Goal: Task Accomplishment & Management: Use online tool/utility

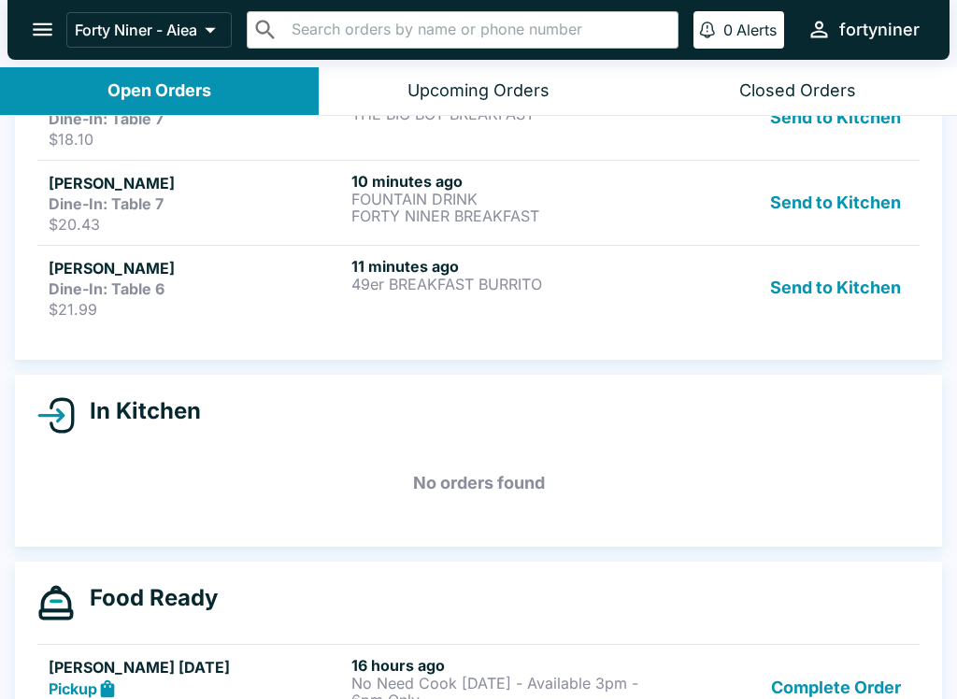
scroll to position [1081, 0]
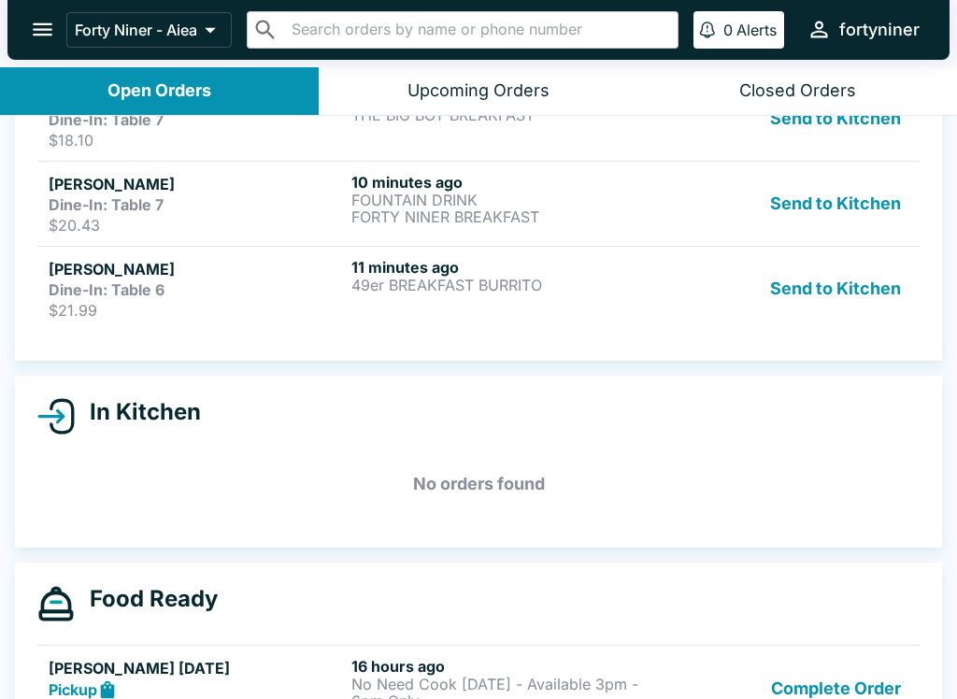
click at [572, 284] on p "49er BREAKFAST BURRITO" at bounding box center [498, 285] width 295 height 17
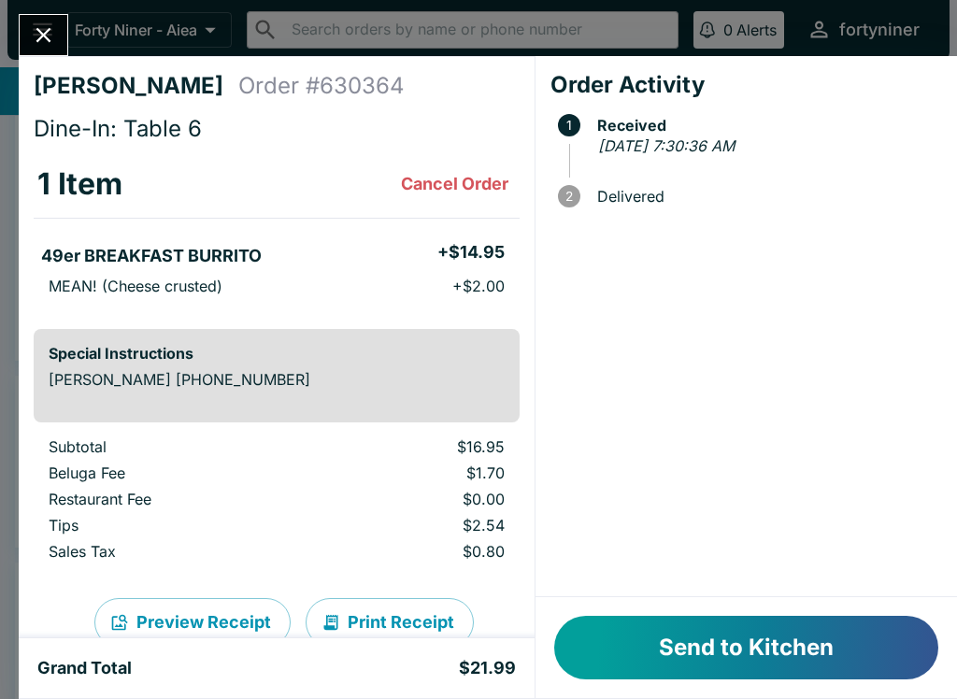
click at [728, 661] on button "Send to Kitchen" at bounding box center [746, 648] width 384 height 64
click at [752, 630] on button "Send to Kitchen" at bounding box center [746, 648] width 384 height 64
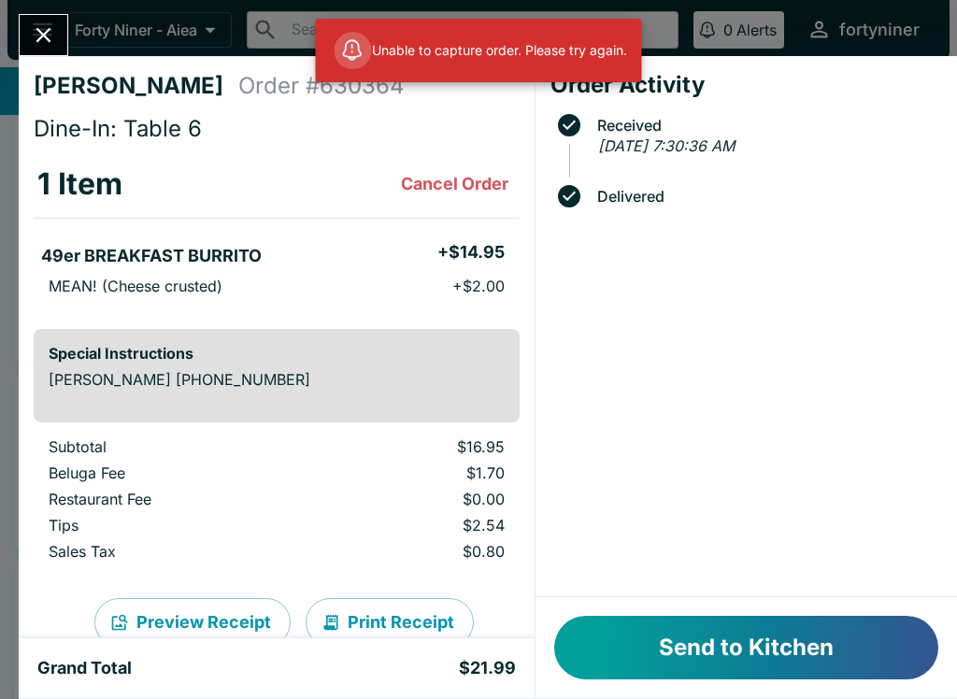
click at [774, 631] on button "Send to Kitchen" at bounding box center [746, 648] width 384 height 64
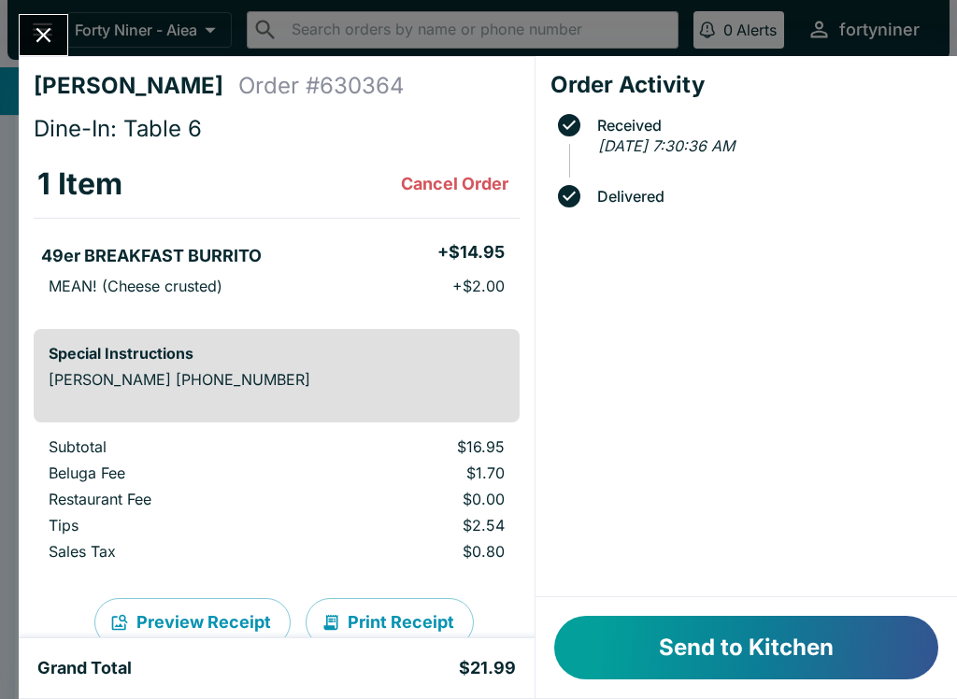
click at [757, 635] on button "Send to Kitchen" at bounding box center [746, 648] width 384 height 64
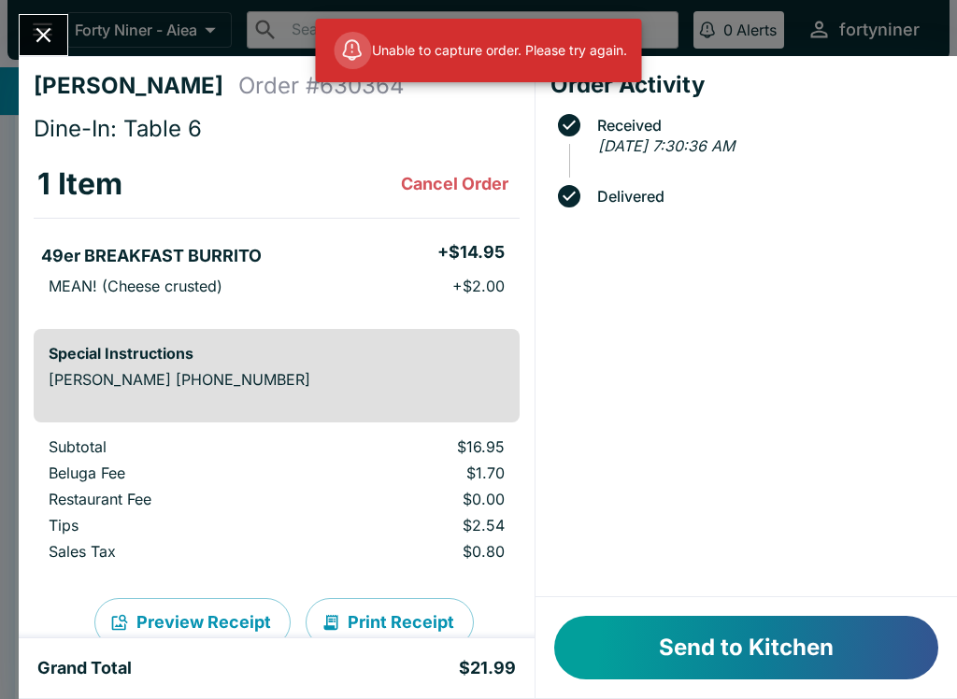
click at [37, 28] on icon "Close" at bounding box center [43, 34] width 25 height 25
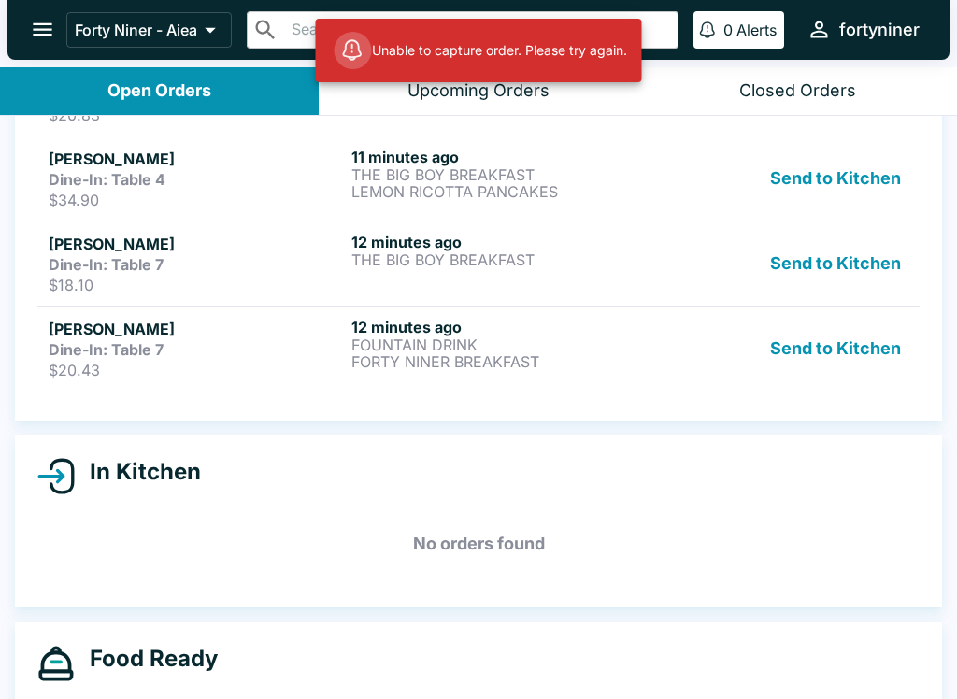
scroll to position [932, 0]
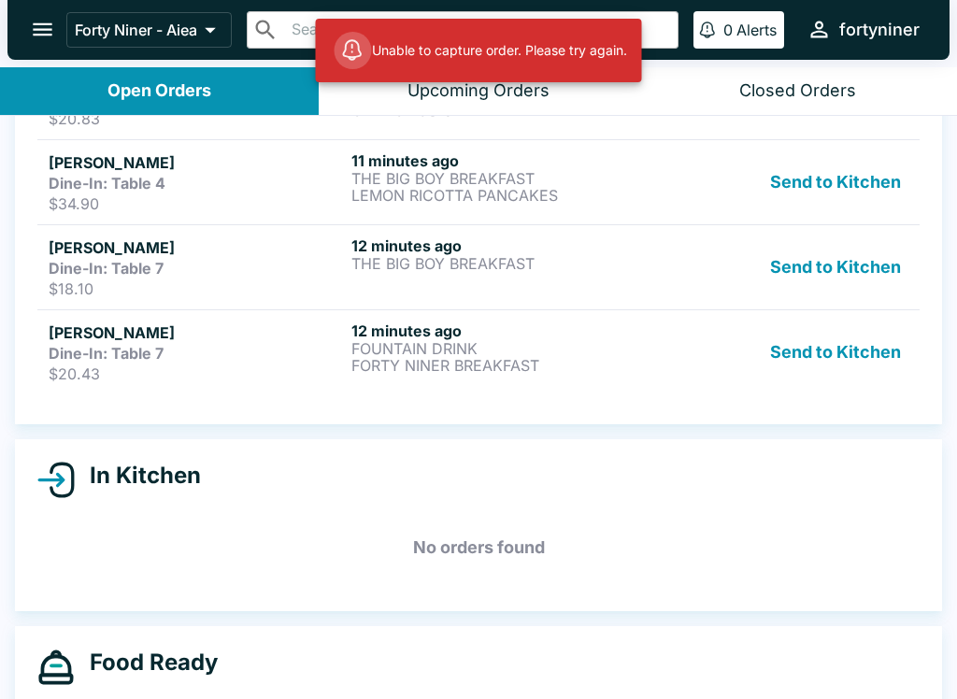
click at [610, 365] on p "FORTY NINER BREAKFAST" at bounding box center [498, 365] width 295 height 17
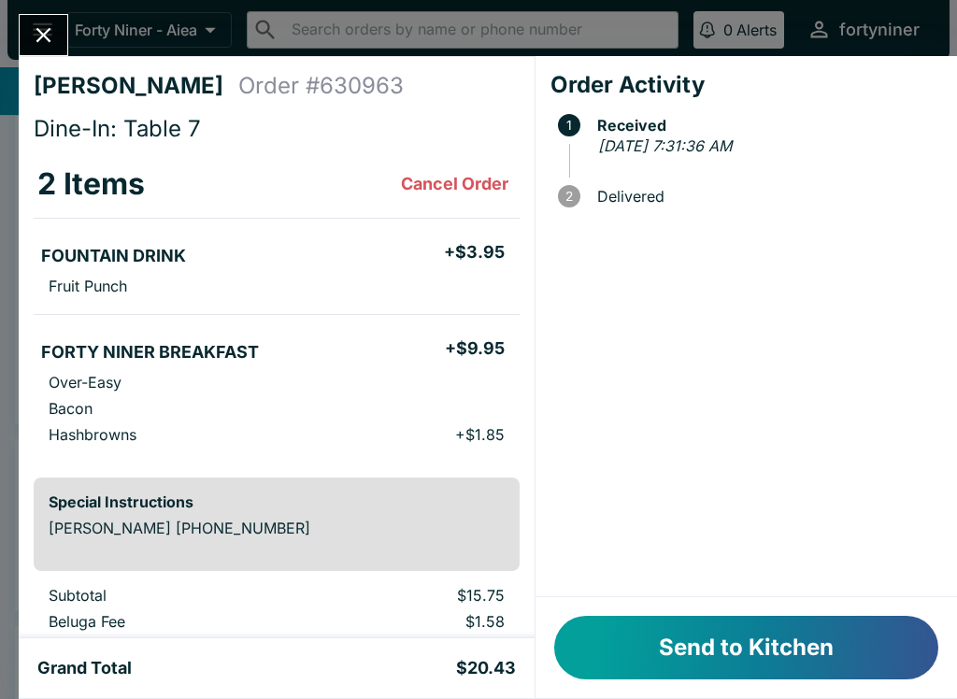
click at [709, 633] on button "Send to Kitchen" at bounding box center [746, 648] width 384 height 64
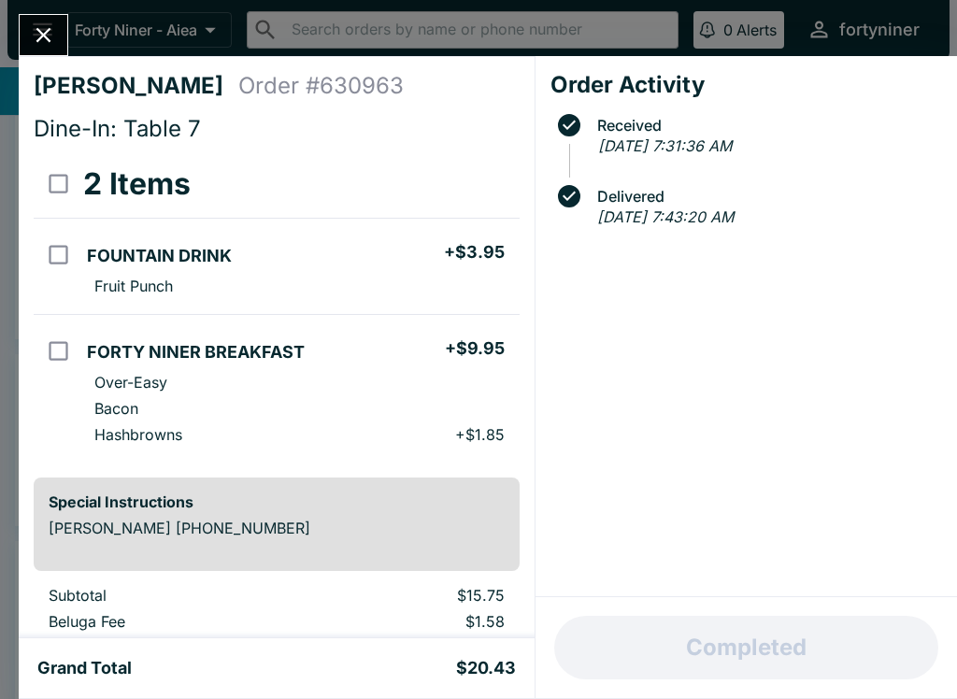
click at [29, 12] on div "[PERSON_NAME] Order # 630963 Dine-In: Table 7 2 Items FOUNTAIN DRINK + $3.95 Fr…" at bounding box center [478, 349] width 957 height 699
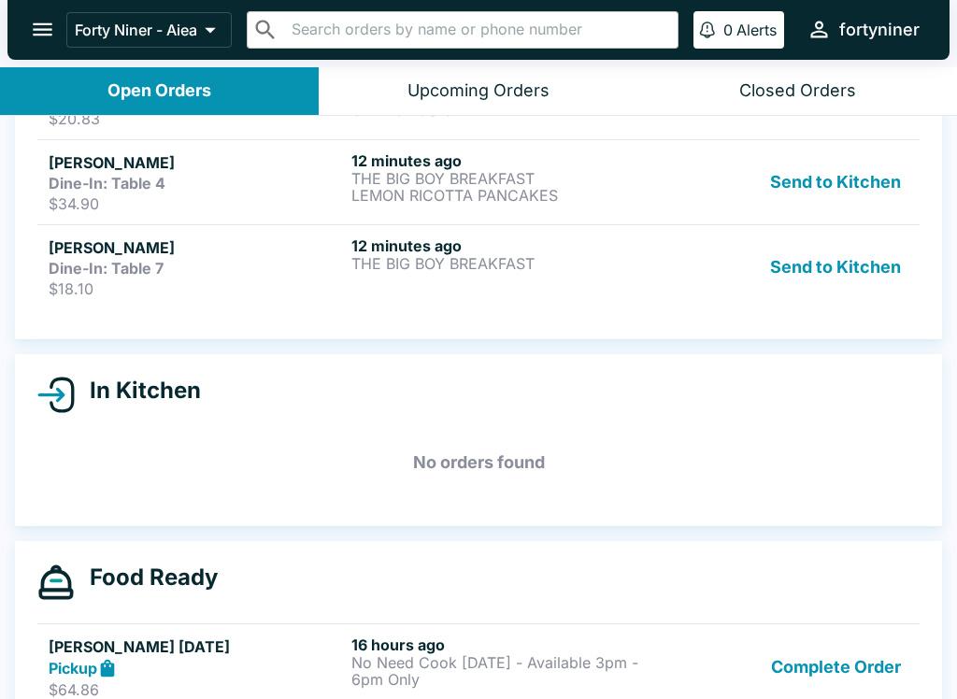
click at [251, 288] on p "$18.10" at bounding box center [196, 288] width 295 height 19
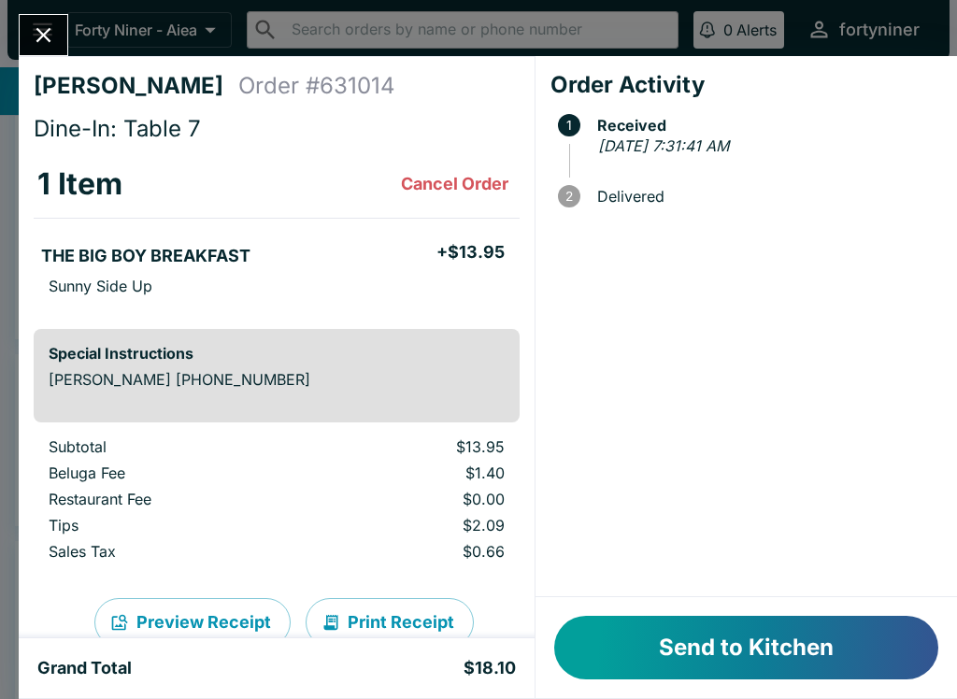
click at [795, 639] on button "Send to Kitchen" at bounding box center [746, 648] width 384 height 64
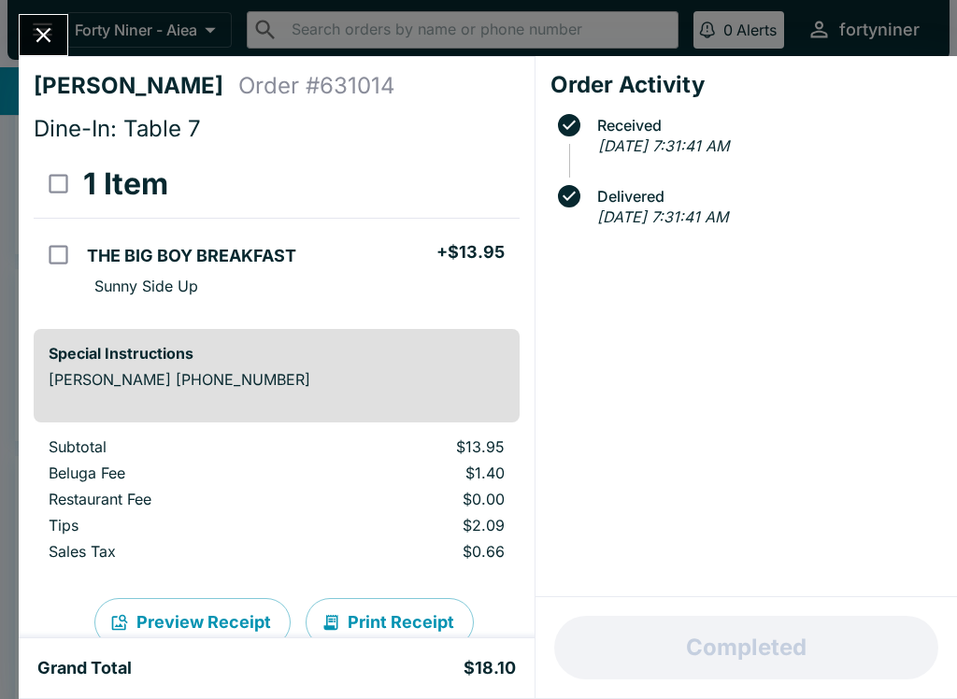
click at [31, 44] on icon "Close" at bounding box center [43, 34] width 25 height 25
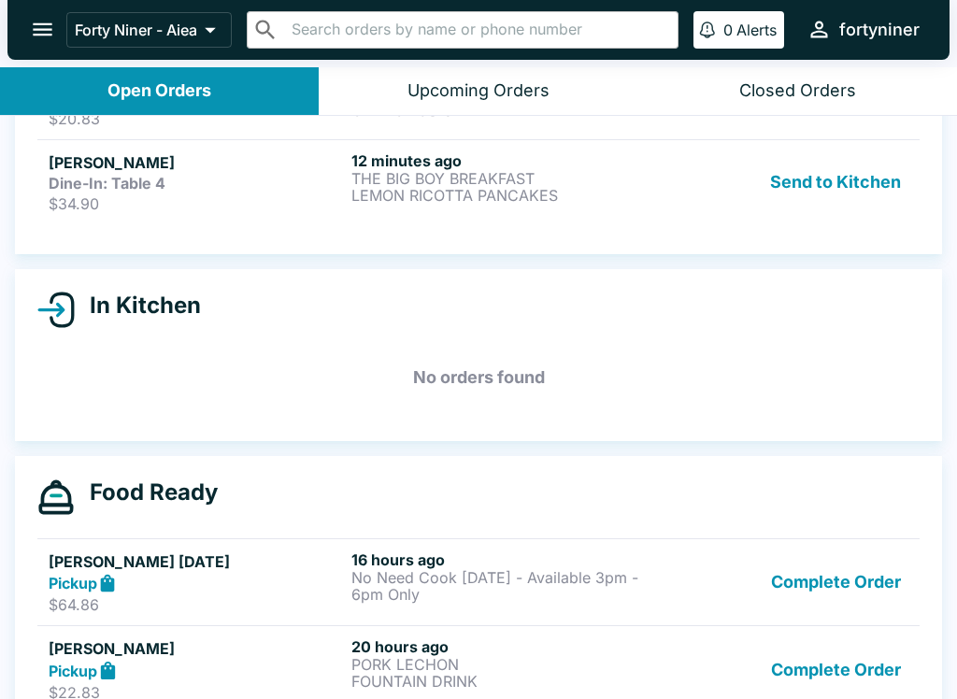
click at [810, 80] on div "Closed Orders" at bounding box center [797, 90] width 117 height 21
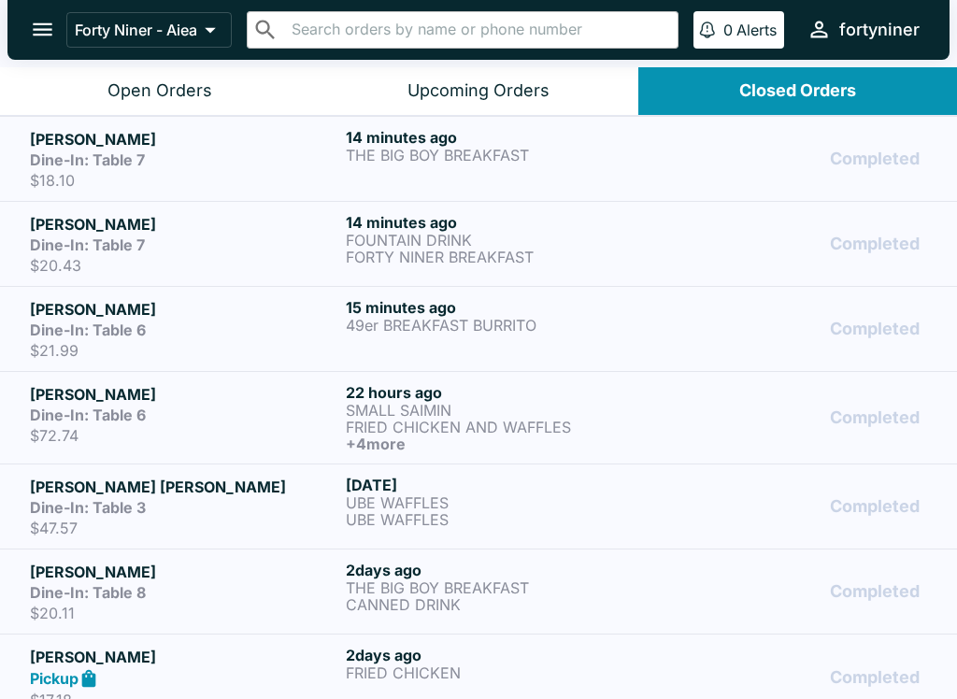
click at [633, 247] on p "FOUNTAIN DRINK" at bounding box center [500, 240] width 308 height 17
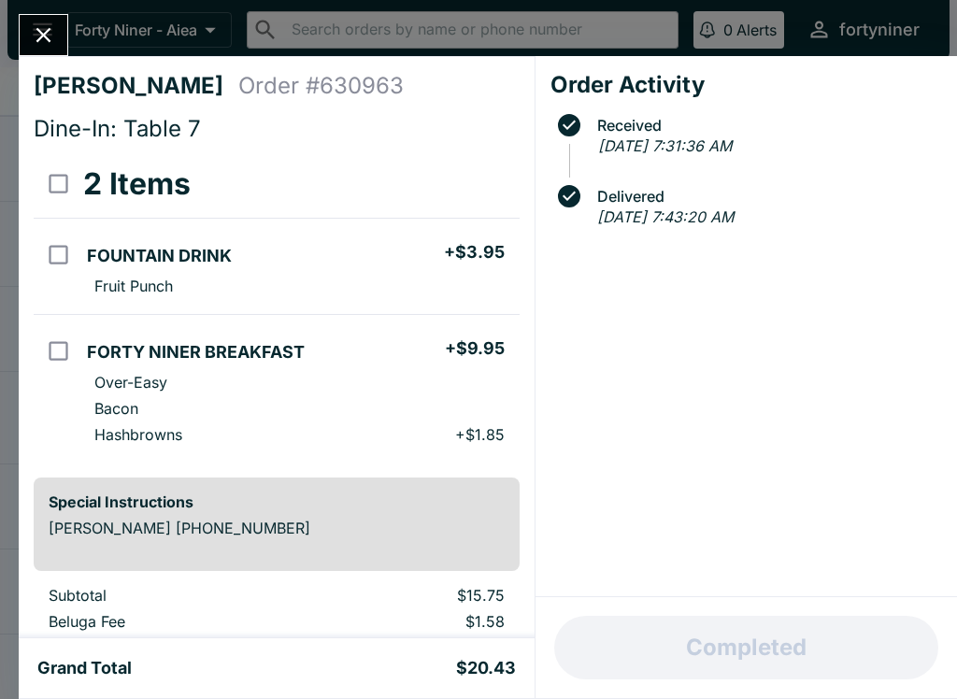
click at [50, 25] on icon "Close" at bounding box center [43, 34] width 25 height 25
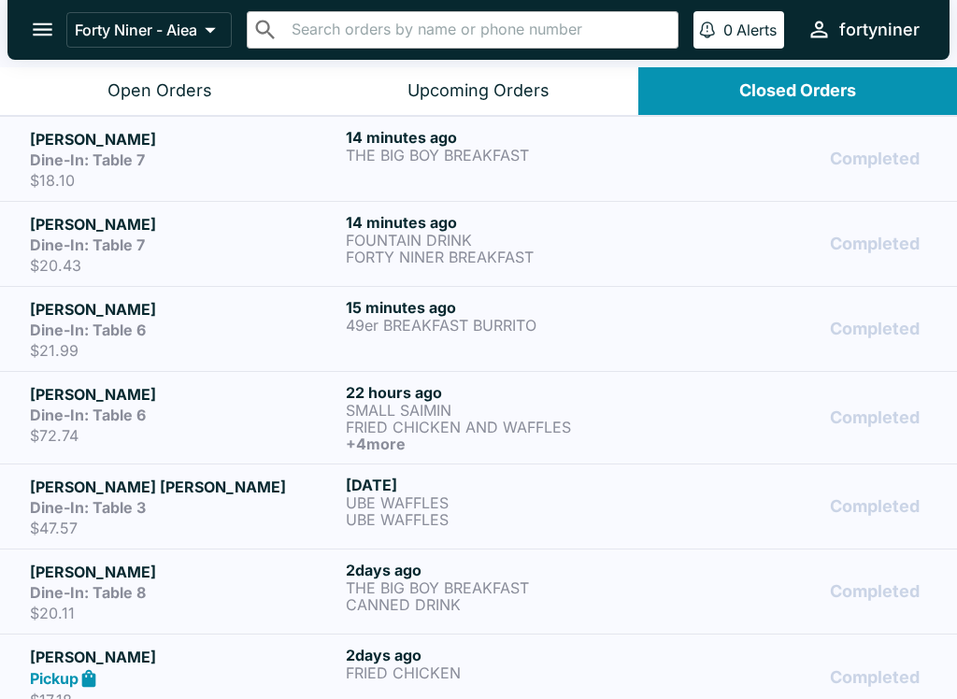
click at [211, 88] on button "Open Orders" at bounding box center [159, 91] width 319 height 48
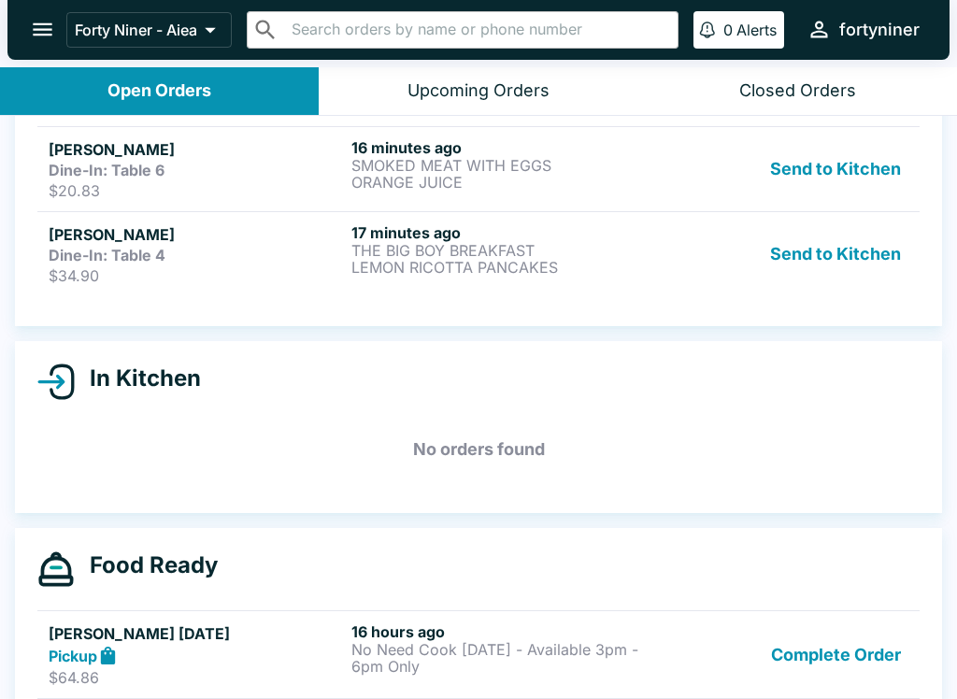
scroll to position [1115, 0]
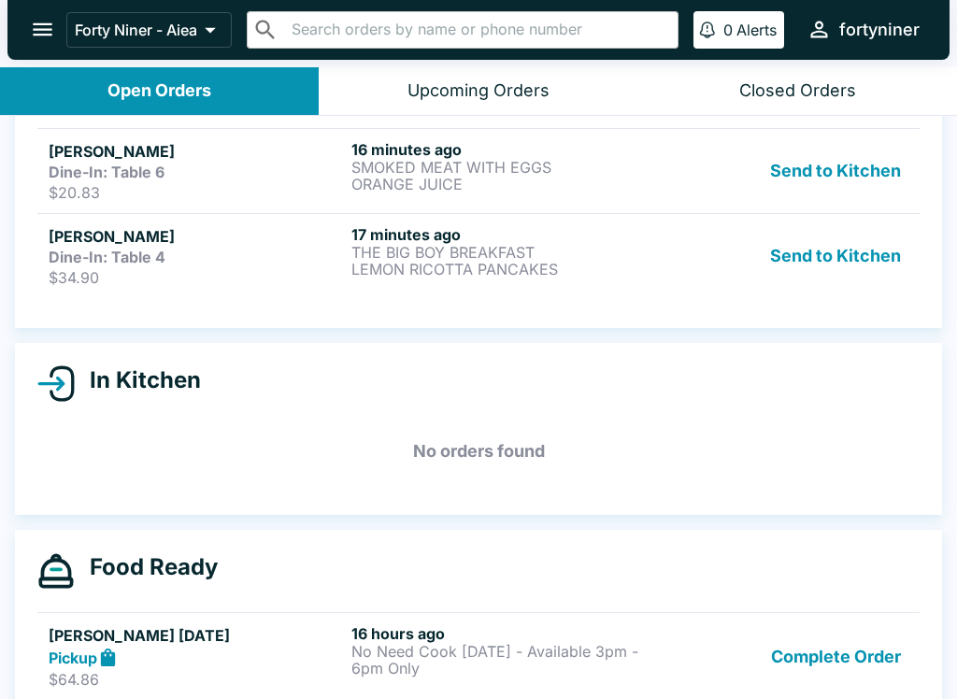
click at [617, 276] on p "LEMON RICOTTA PANCAKES" at bounding box center [498, 269] width 295 height 17
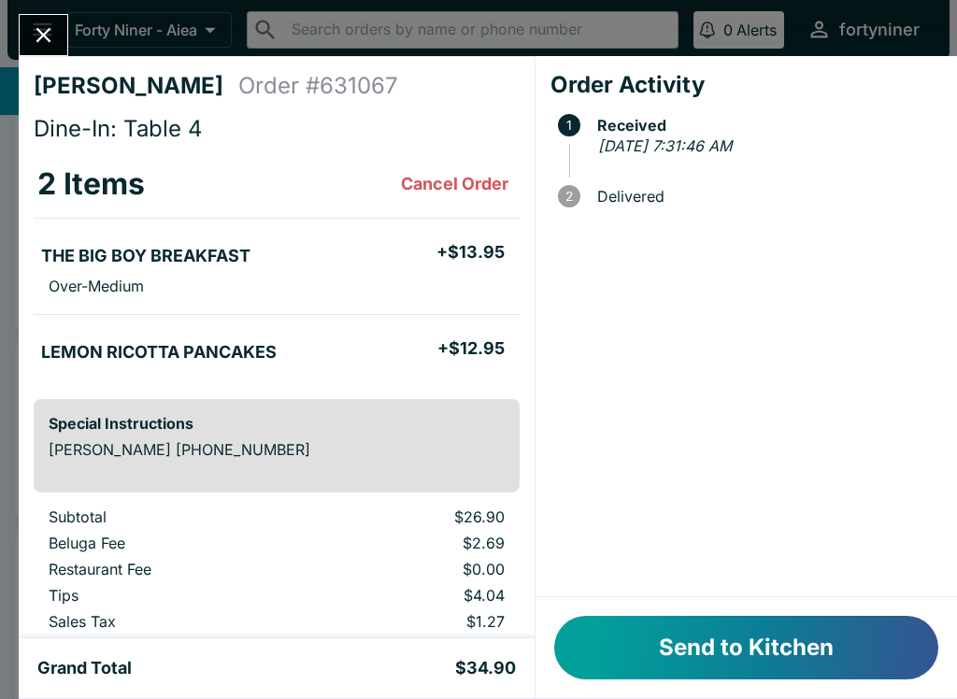
click at [717, 630] on button "Send to Kitchen" at bounding box center [746, 648] width 384 height 64
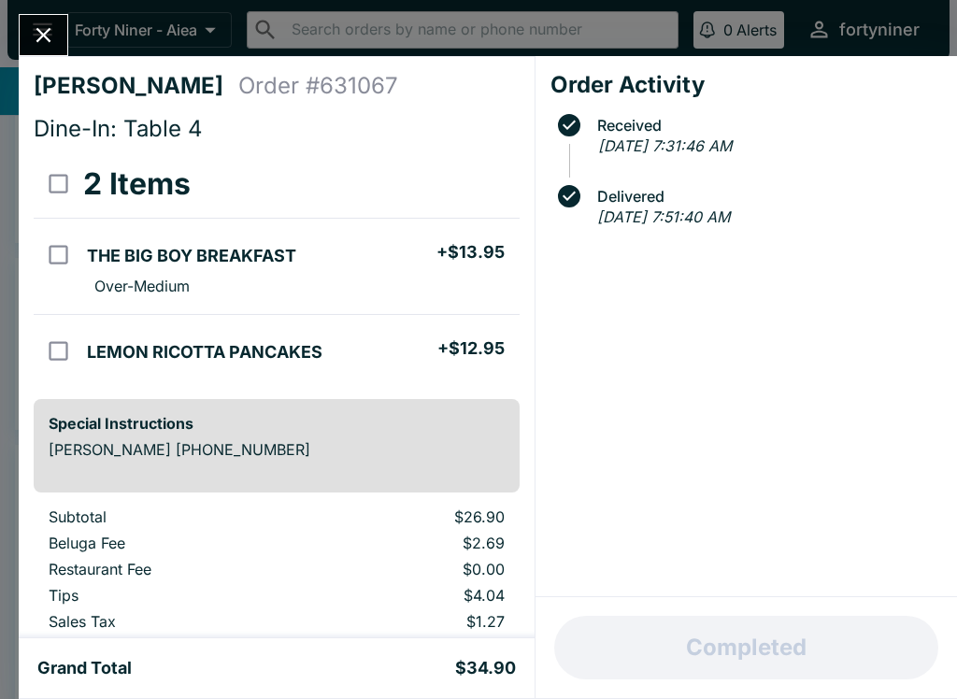
click at [54, 10] on div "[PERSON_NAME] Order # 631067 Dine-In: Table 4 2 Items THE BIG BOY BREAKFAST + $…" at bounding box center [478, 349] width 957 height 699
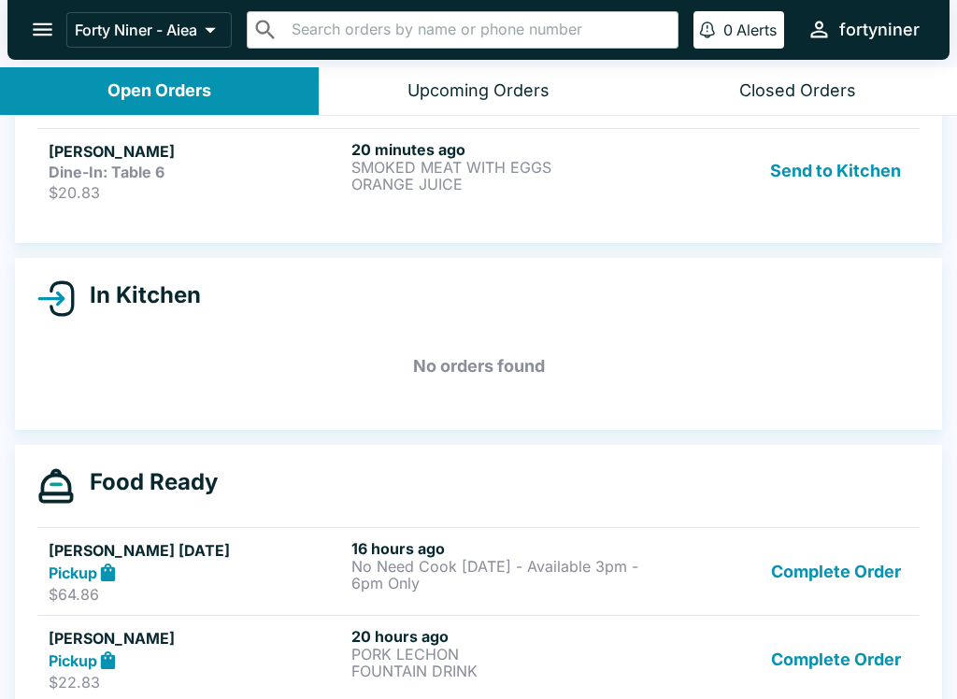
click at [623, 184] on p "ORANGE JUICE" at bounding box center [498, 184] width 295 height 17
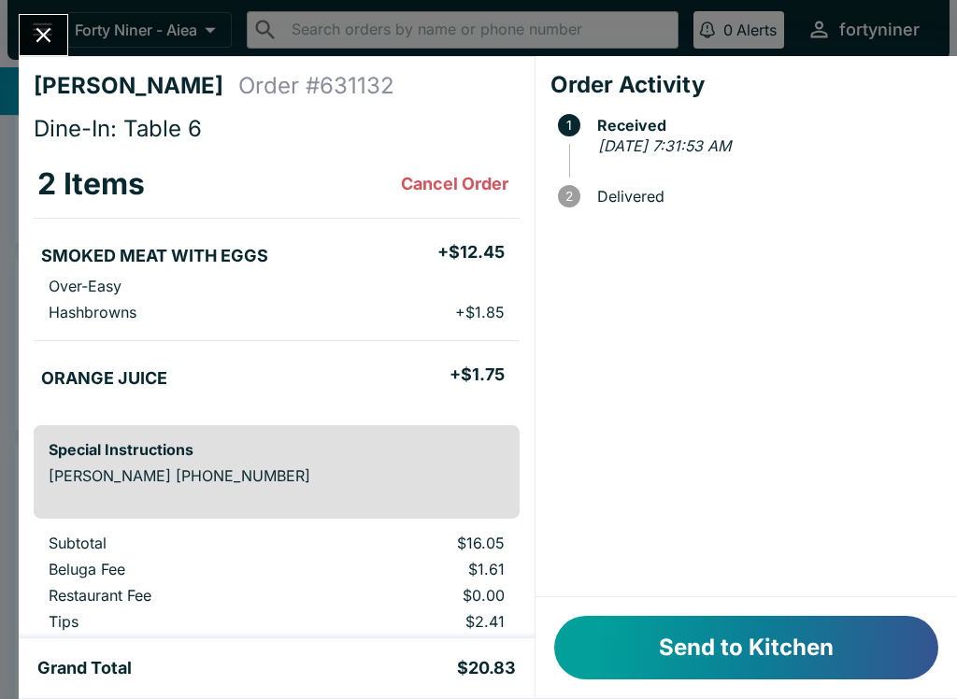
click at [663, 652] on button "Send to Kitchen" at bounding box center [746, 648] width 384 height 64
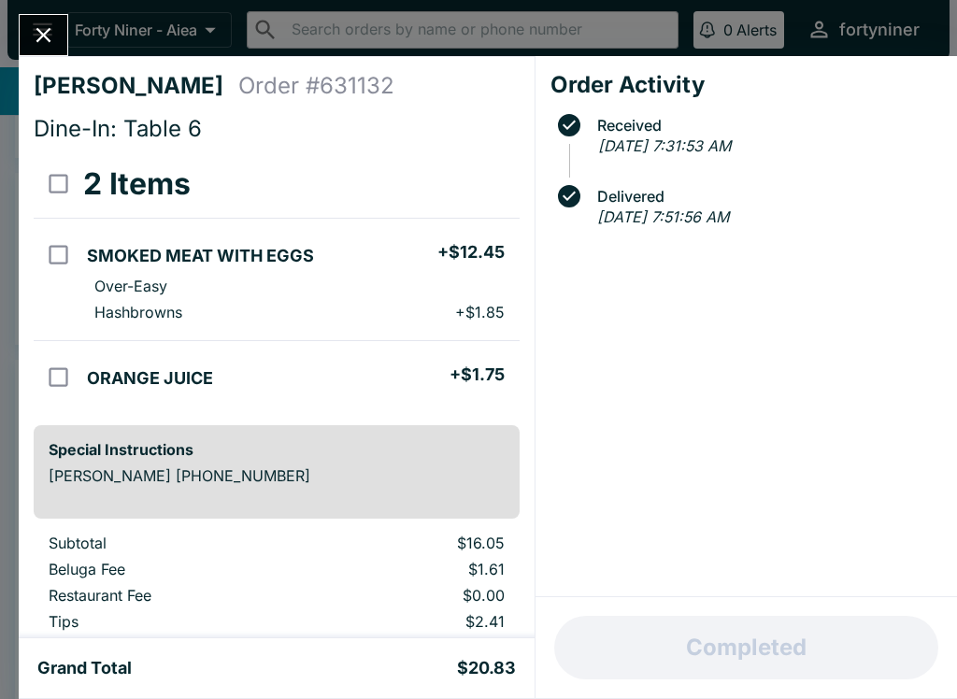
click at [16, 36] on div "[PERSON_NAME] Order # 631132 Dine-In: Table 6 2 Items SMOKED MEAT WITH EGGS + $…" at bounding box center [478, 349] width 957 height 699
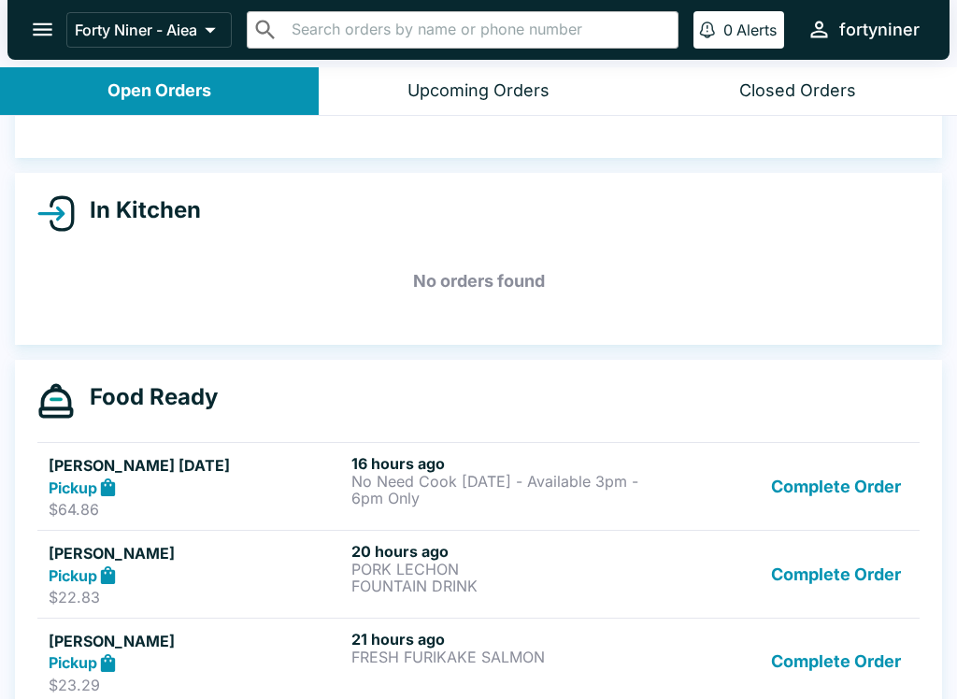
click at [838, 88] on div "Closed Orders" at bounding box center [797, 90] width 117 height 21
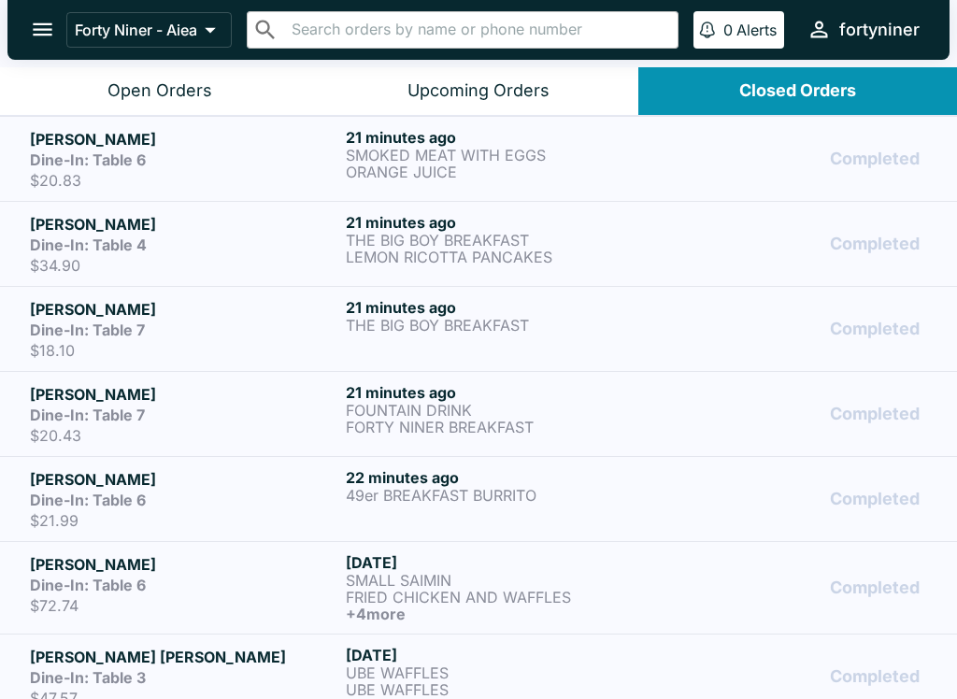
click at [237, 78] on button "Open Orders" at bounding box center [159, 91] width 319 height 48
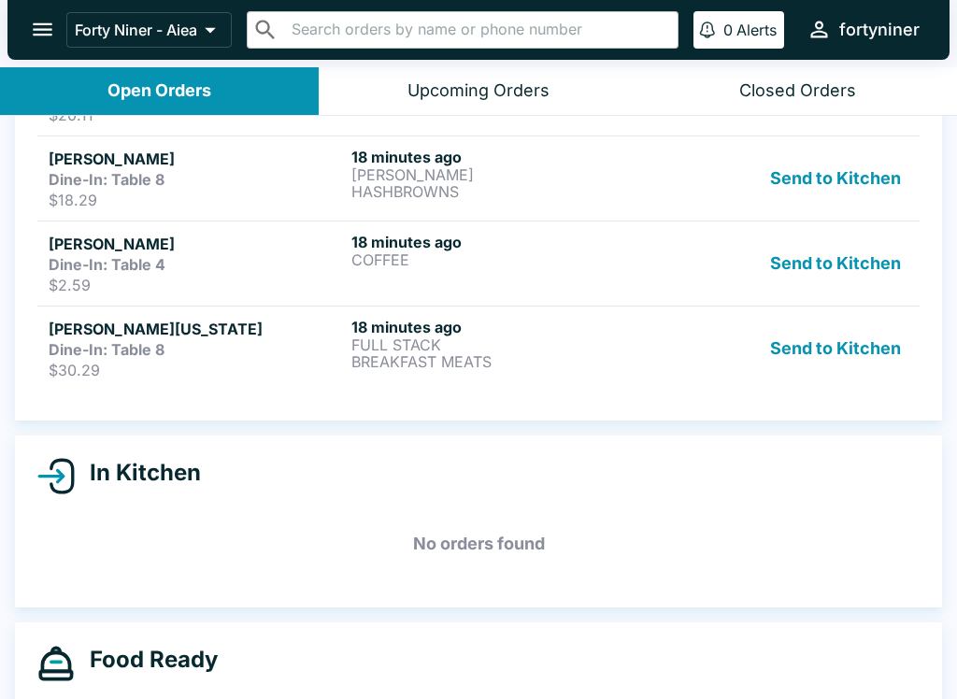
scroll to position [848, 0]
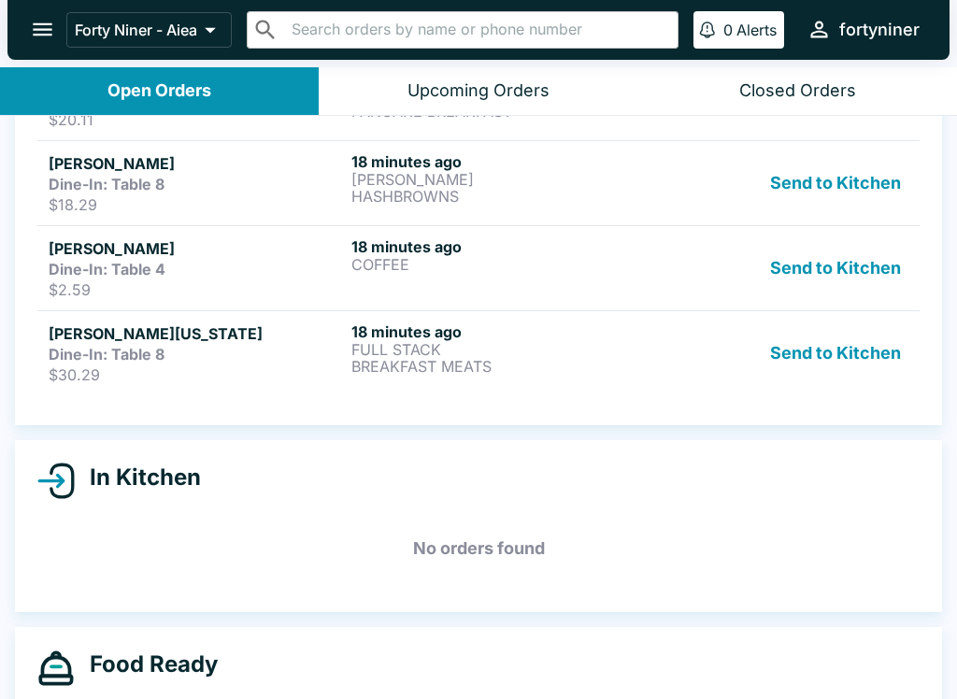
click at [595, 348] on p "FULL STACK" at bounding box center [498, 349] width 295 height 17
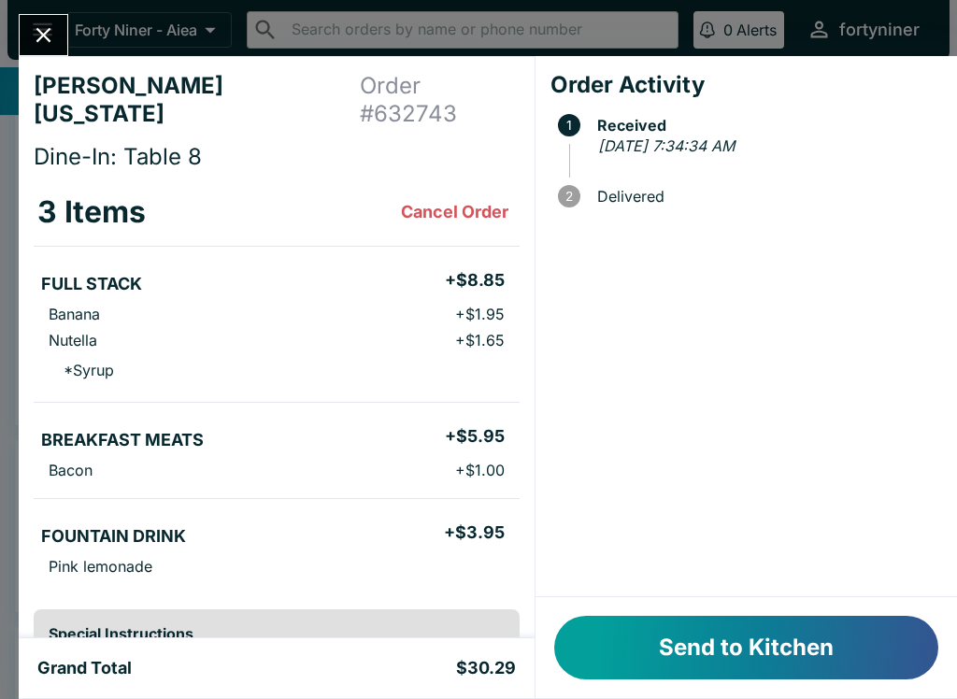
click at [737, 663] on button "Send to Kitchen" at bounding box center [746, 648] width 384 height 64
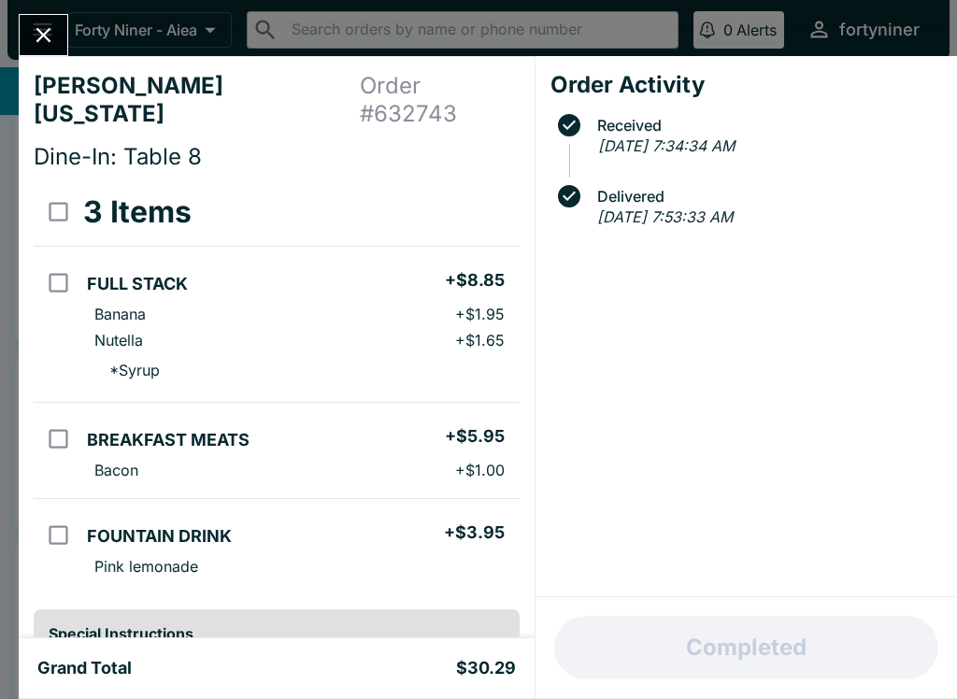
click at [57, 35] on button "Close" at bounding box center [44, 35] width 48 height 40
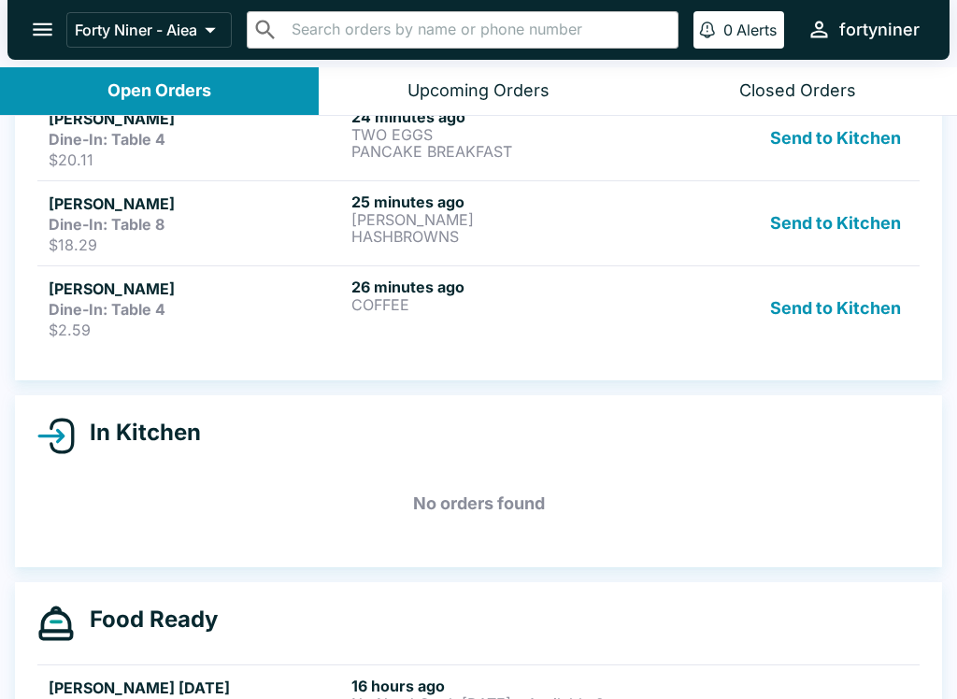
scroll to position [809, 0]
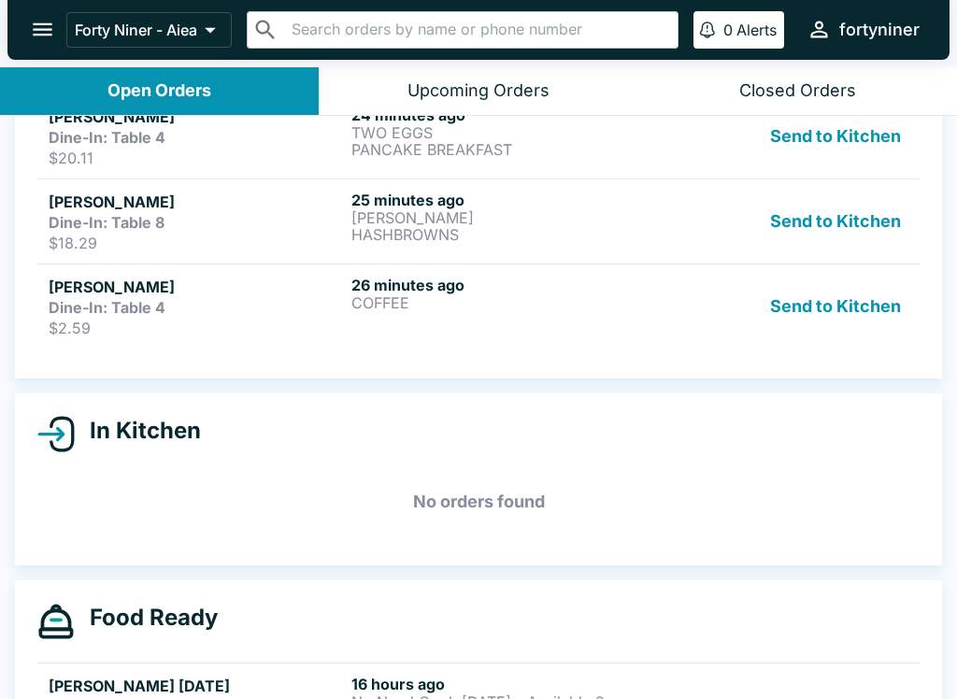
click at [599, 327] on div "26 minutes ago COFFEE" at bounding box center [498, 307] width 295 height 62
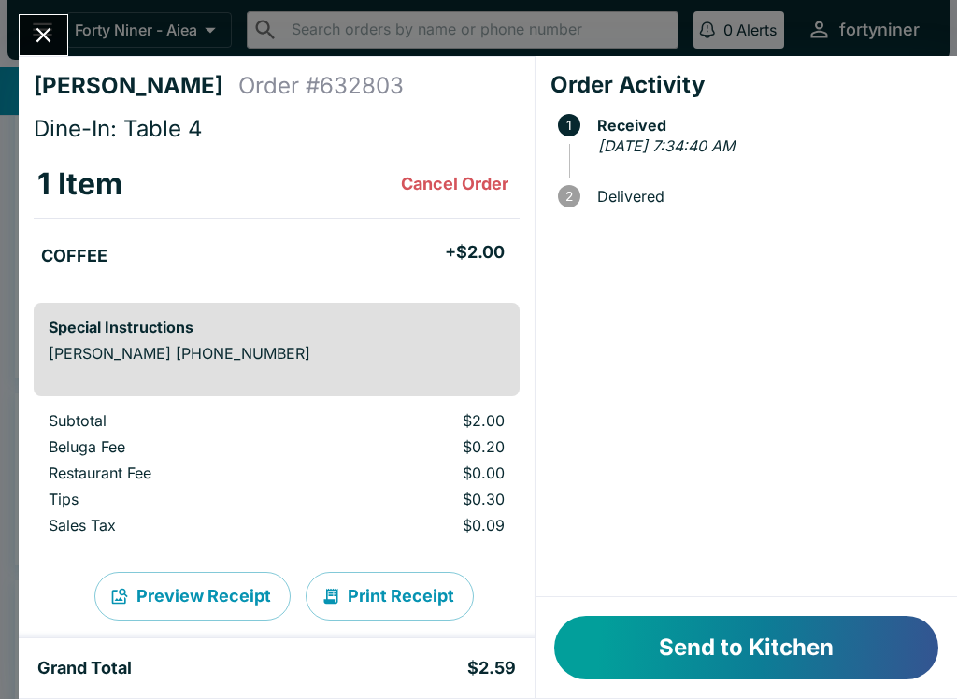
click at [738, 627] on button "Send to Kitchen" at bounding box center [746, 648] width 384 height 64
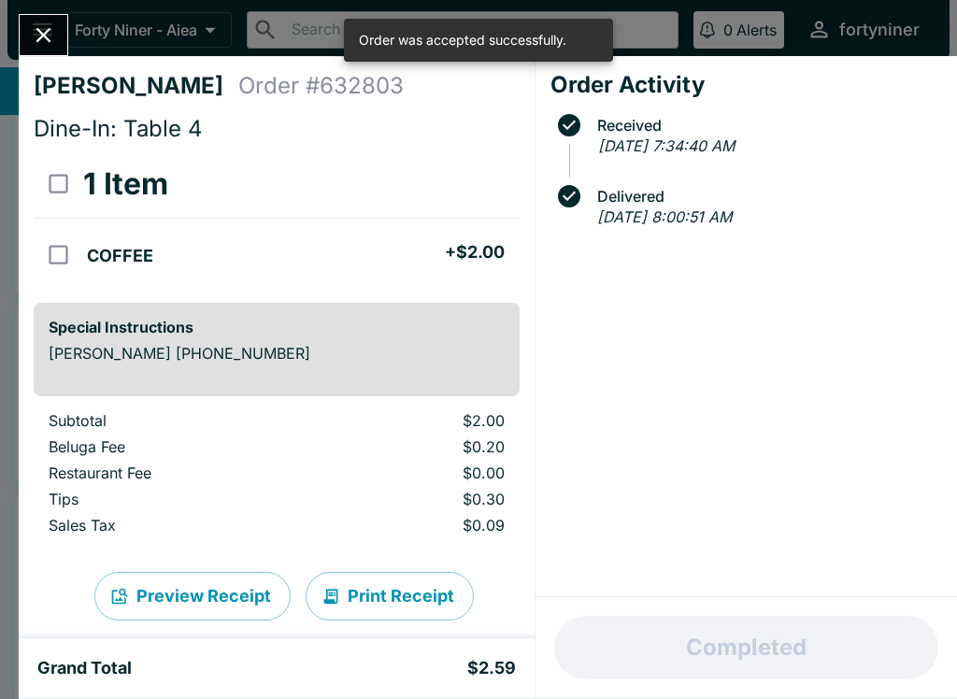
click at [45, 43] on icon "Close" at bounding box center [43, 34] width 25 height 25
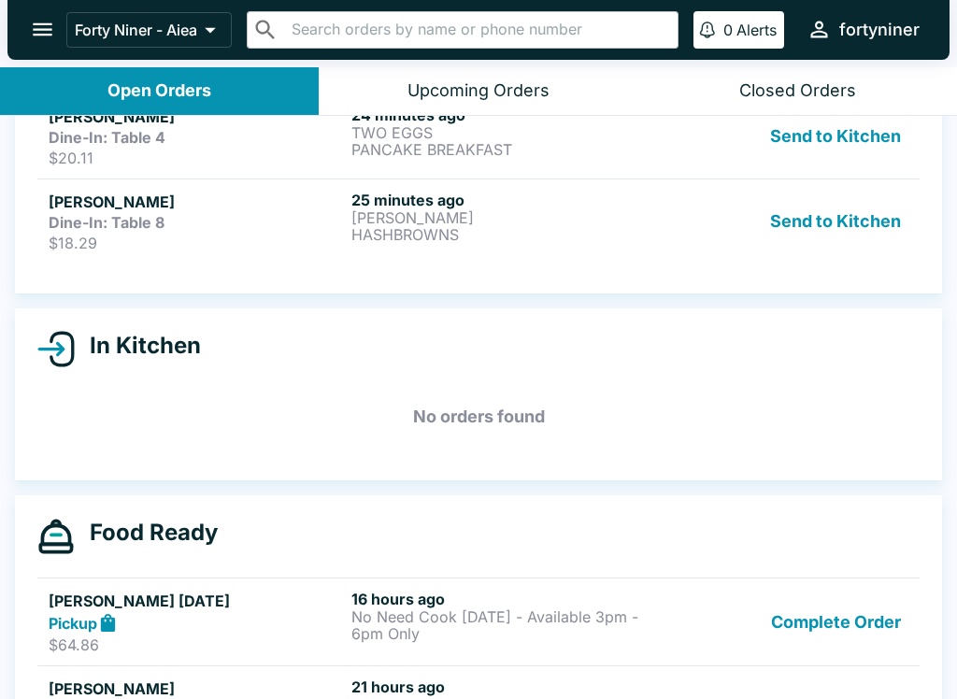
scroll to position [804, 0]
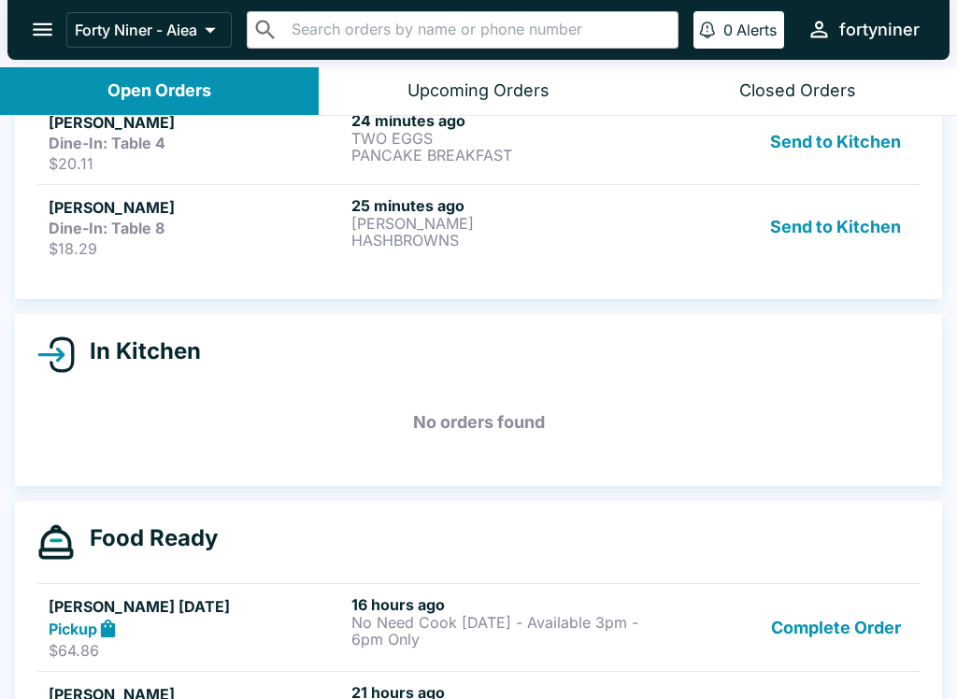
click at [609, 233] on p "HASHBROWNS" at bounding box center [498, 240] width 295 height 17
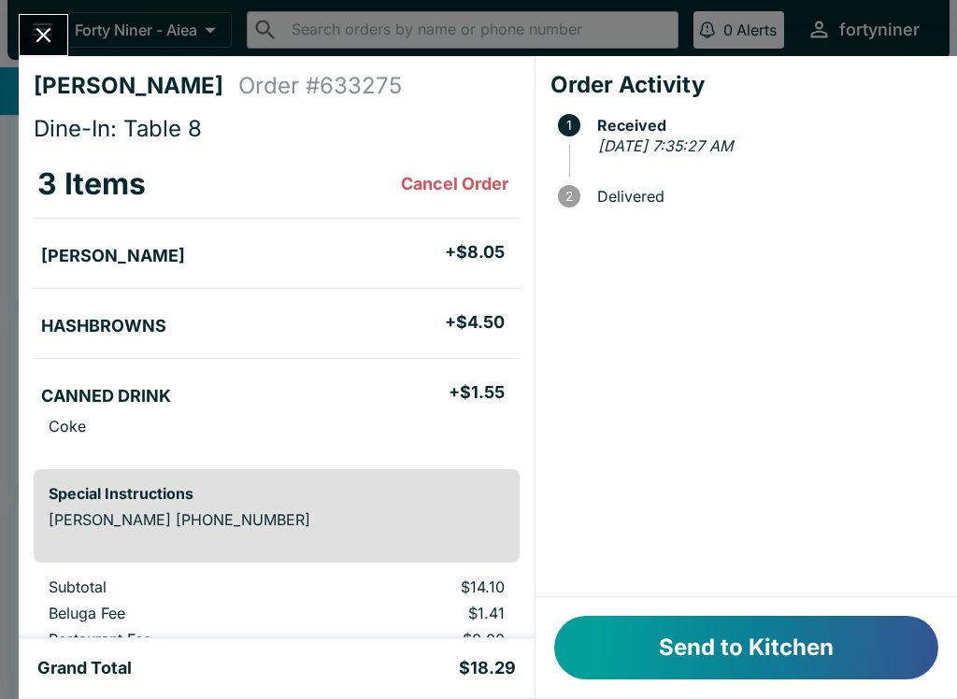
click at [686, 636] on button "Send to Kitchen" at bounding box center [746, 648] width 384 height 64
click at [764, 645] on button "Send to Kitchen" at bounding box center [746, 648] width 384 height 64
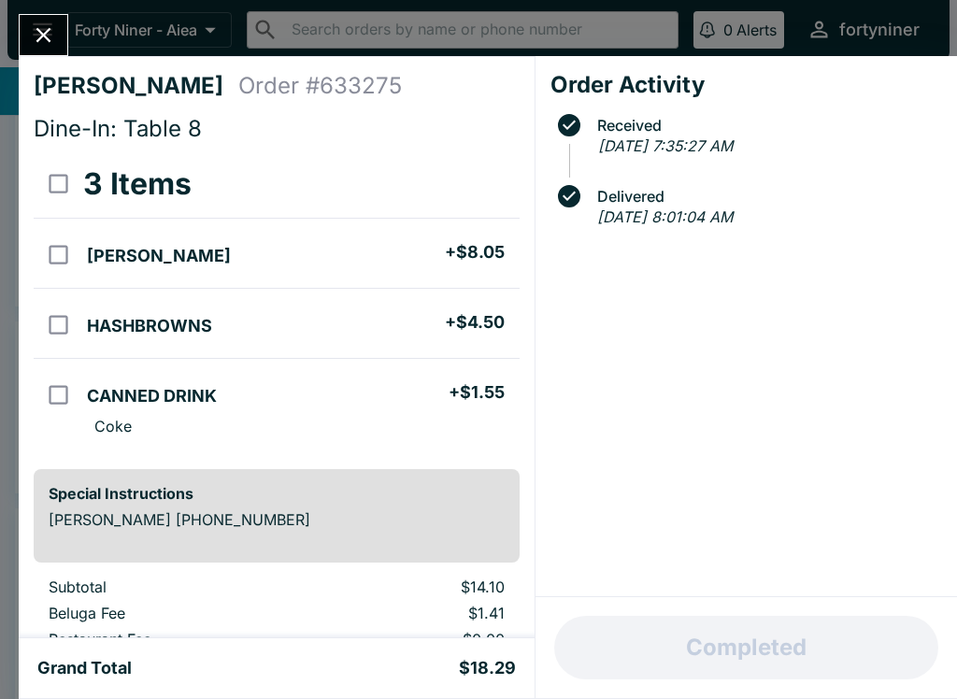
click at [35, 18] on button "Close" at bounding box center [44, 35] width 48 height 40
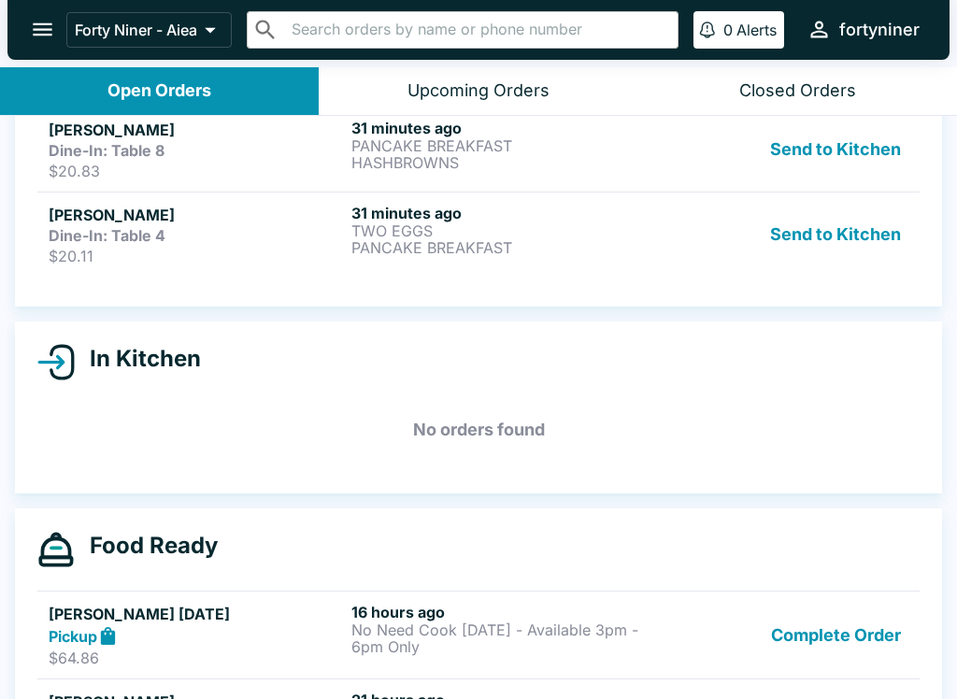
click at [644, 263] on div "31 minutes ago TWO EGGS PANCAKE BREAKFAST" at bounding box center [498, 235] width 295 height 62
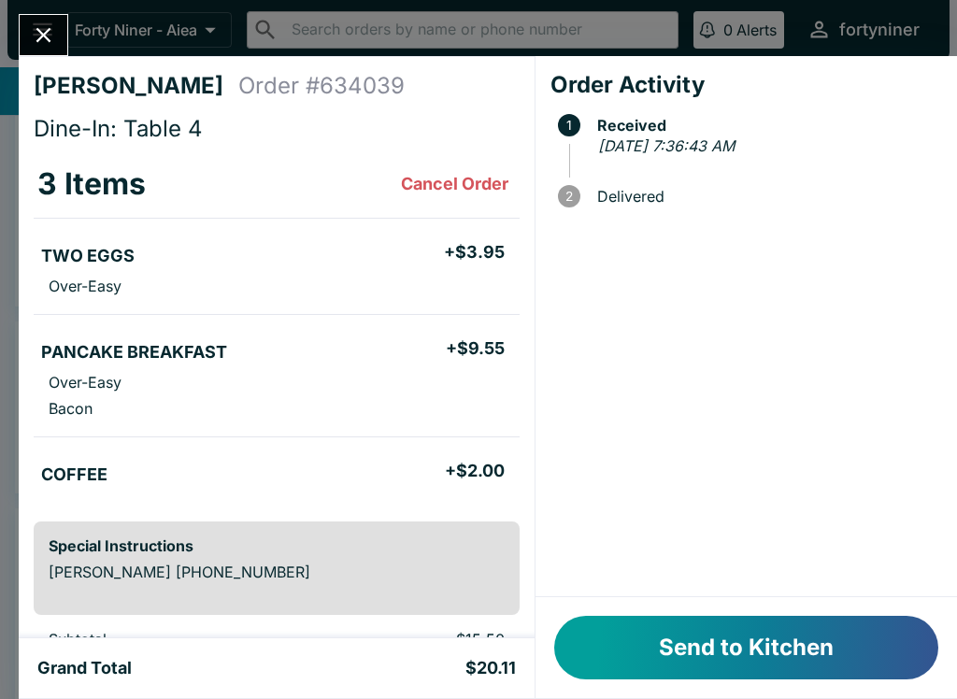
click at [707, 636] on button "Send to Kitchen" at bounding box center [746, 648] width 384 height 64
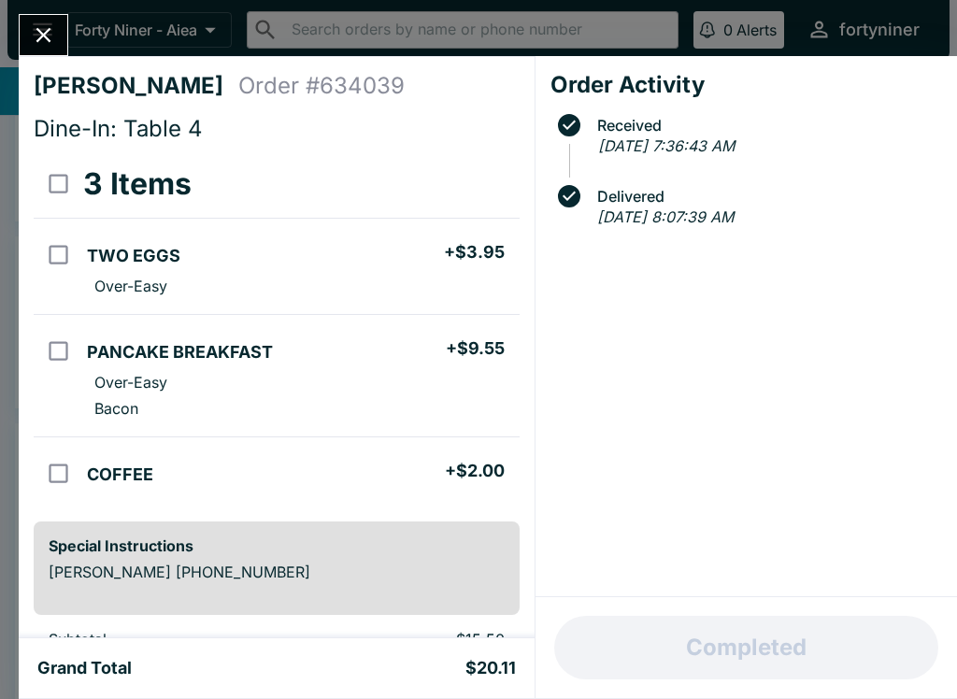
click at [49, 43] on icon "Close" at bounding box center [43, 34] width 25 height 25
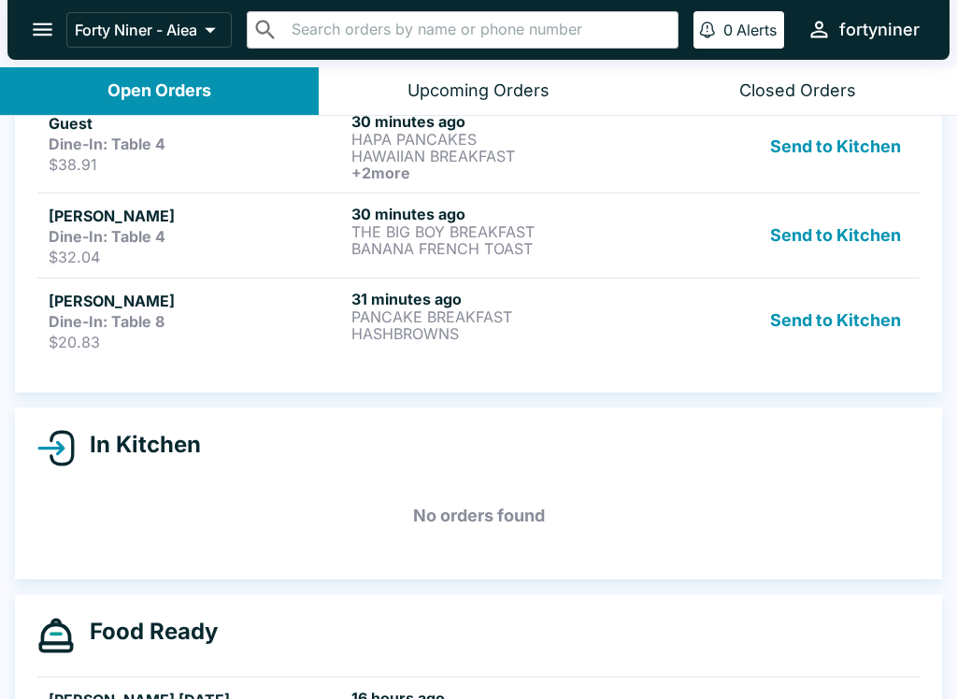
scroll to position [628, 0]
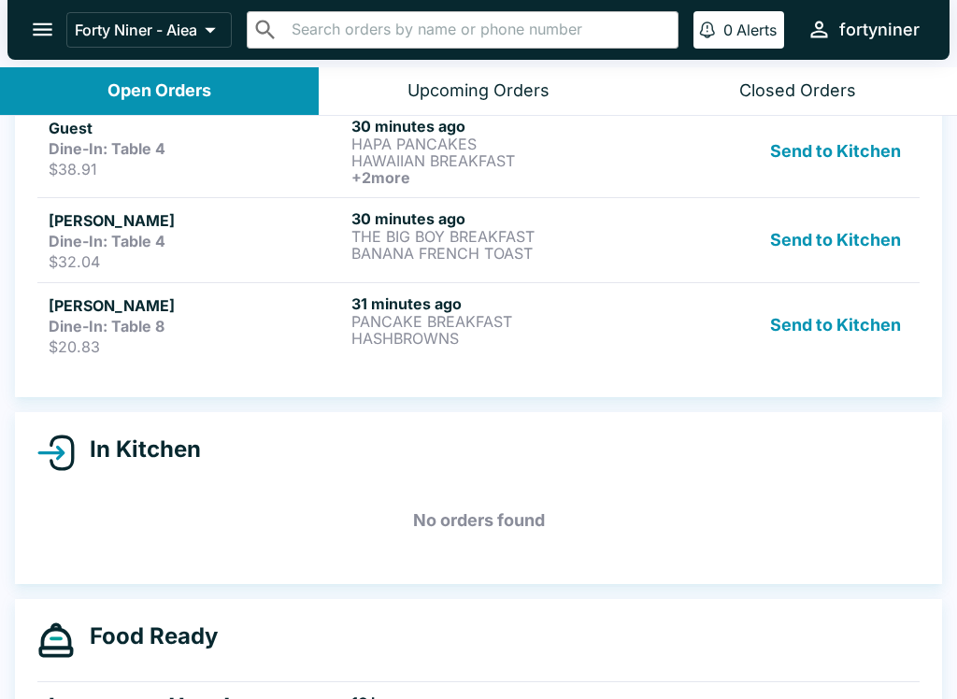
click at [649, 331] on div "[PERSON_NAME] Dine-In: Table 8 $20.83 31 minutes ago PANCAKE BREAKFAST HASHBROW…" at bounding box center [479, 325] width 860 height 62
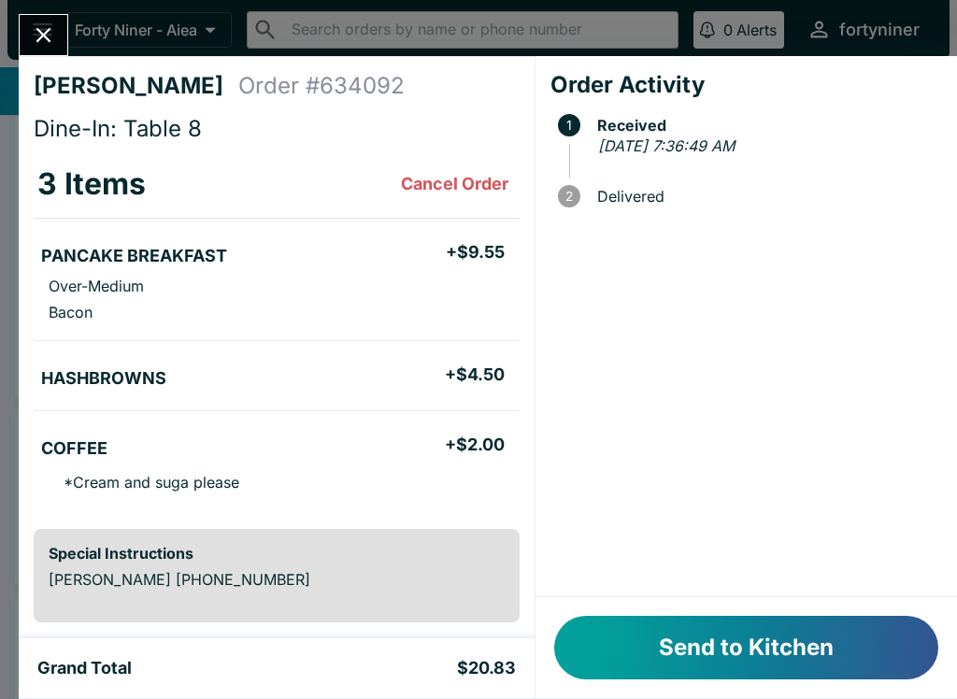
click at [721, 647] on button "Send to Kitchen" at bounding box center [746, 648] width 384 height 64
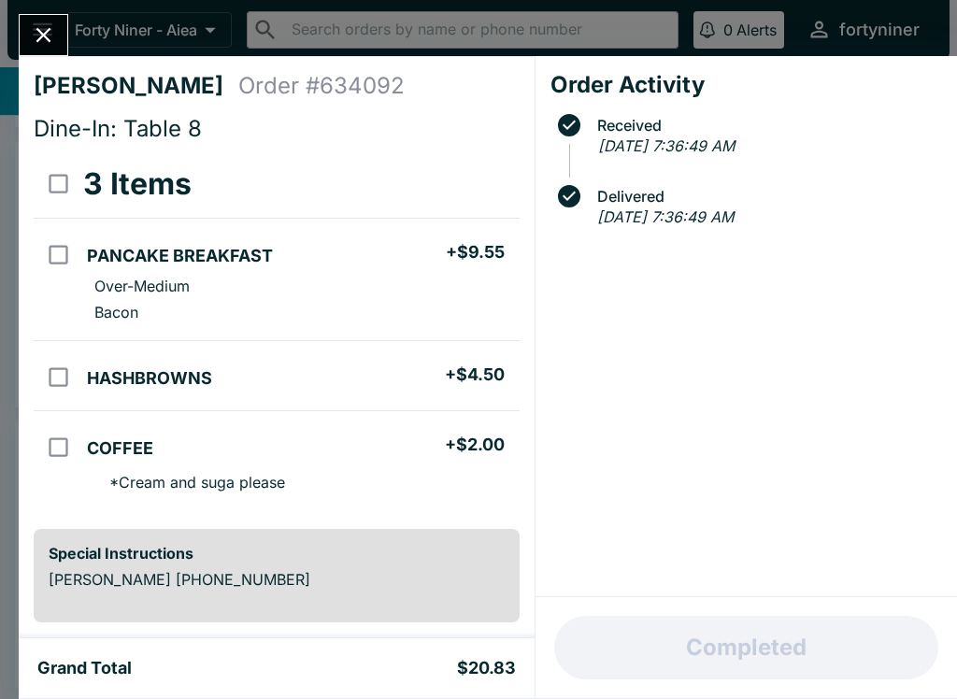
scroll to position [269, 0]
click at [46, 28] on icon "Close" at bounding box center [43, 34] width 25 height 25
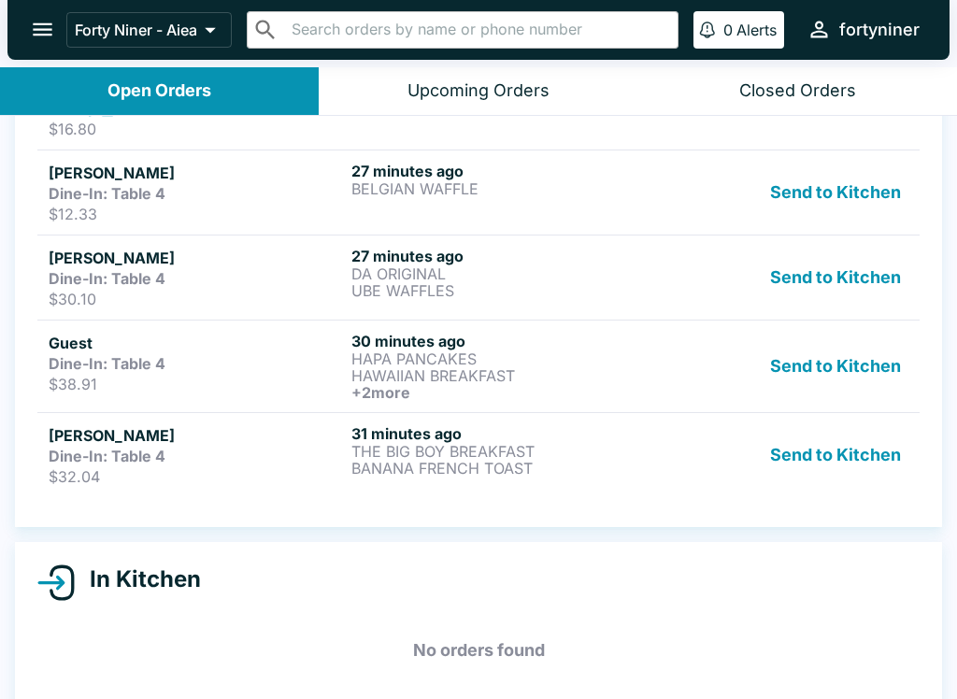
scroll to position [410, 0]
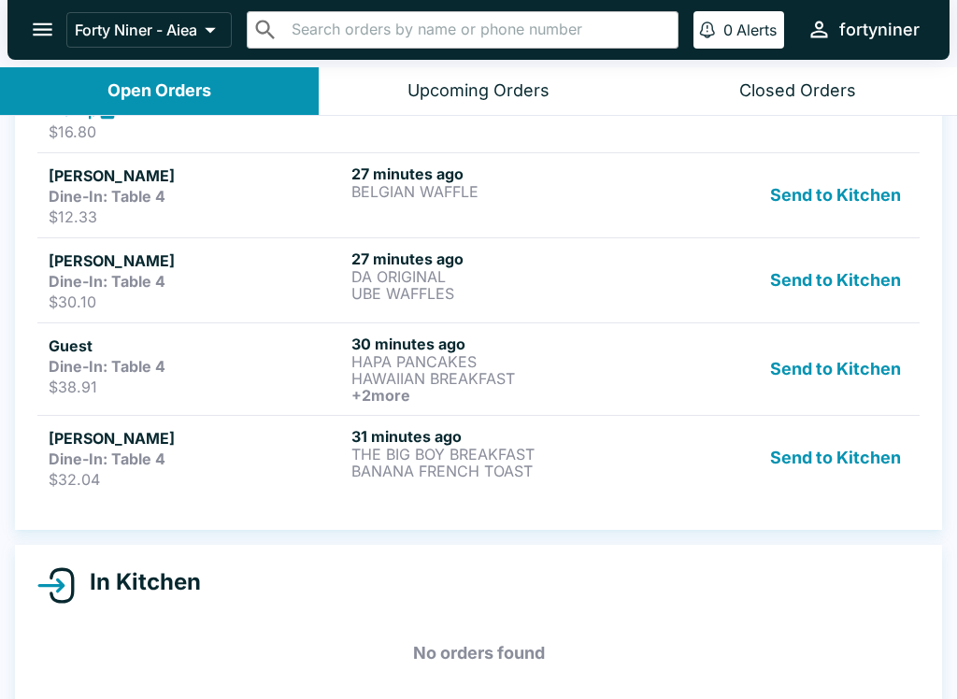
click at [665, 451] on div "Send to Kitchen" at bounding box center [781, 458] width 253 height 62
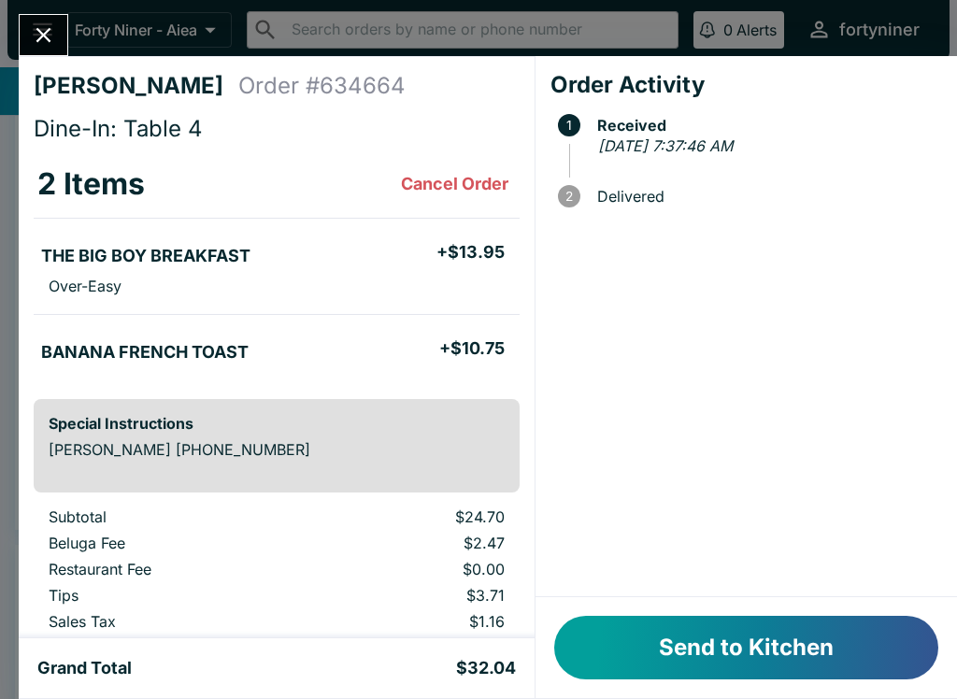
click at [687, 631] on button "Send to Kitchen" at bounding box center [746, 648] width 384 height 64
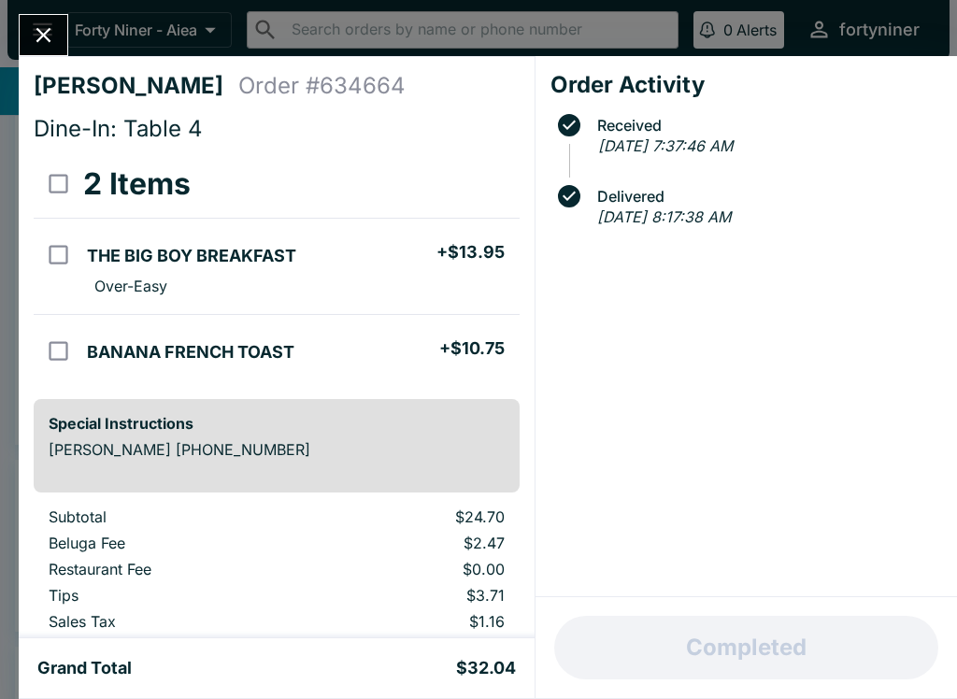
click at [41, 34] on icon "Close" at bounding box center [43, 35] width 15 height 15
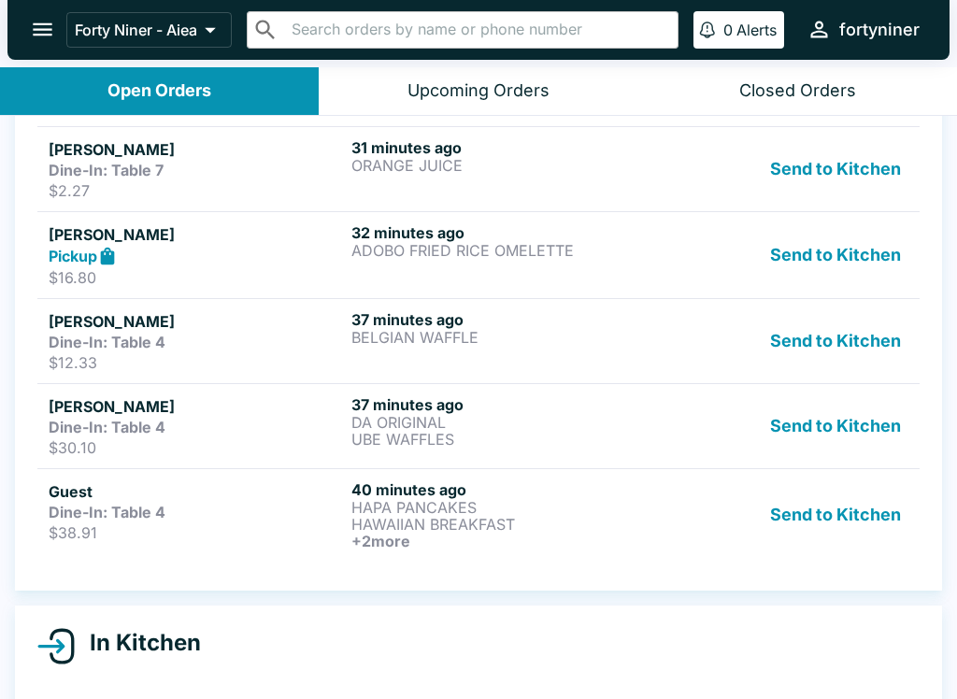
scroll to position [264, 0]
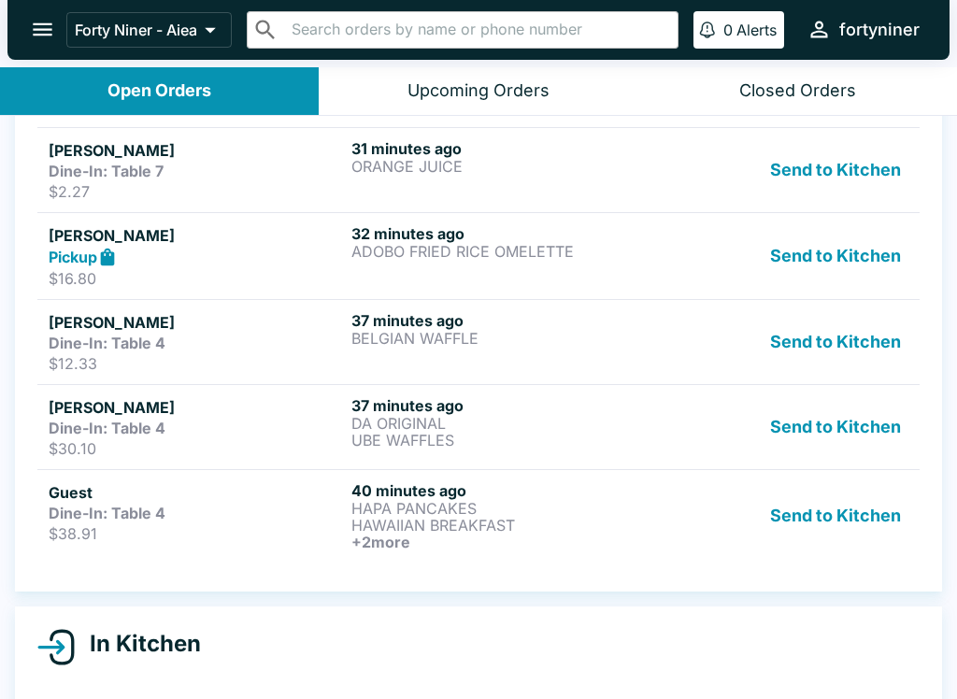
click at [616, 547] on h6 "+ 2 more" at bounding box center [498, 542] width 295 height 17
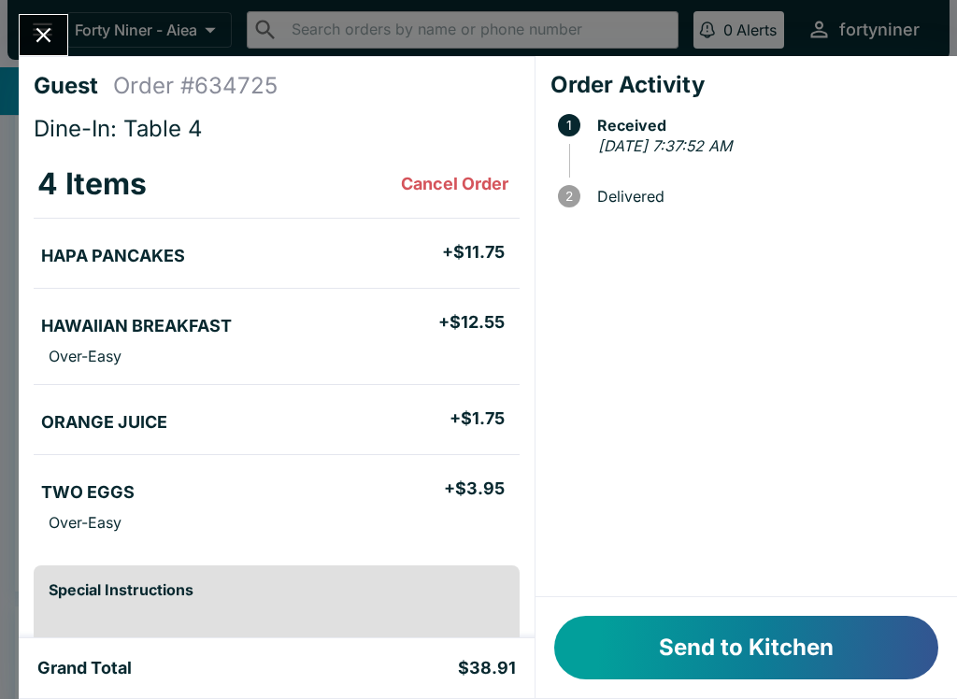
click at [714, 642] on button "Send to Kitchen" at bounding box center [746, 648] width 384 height 64
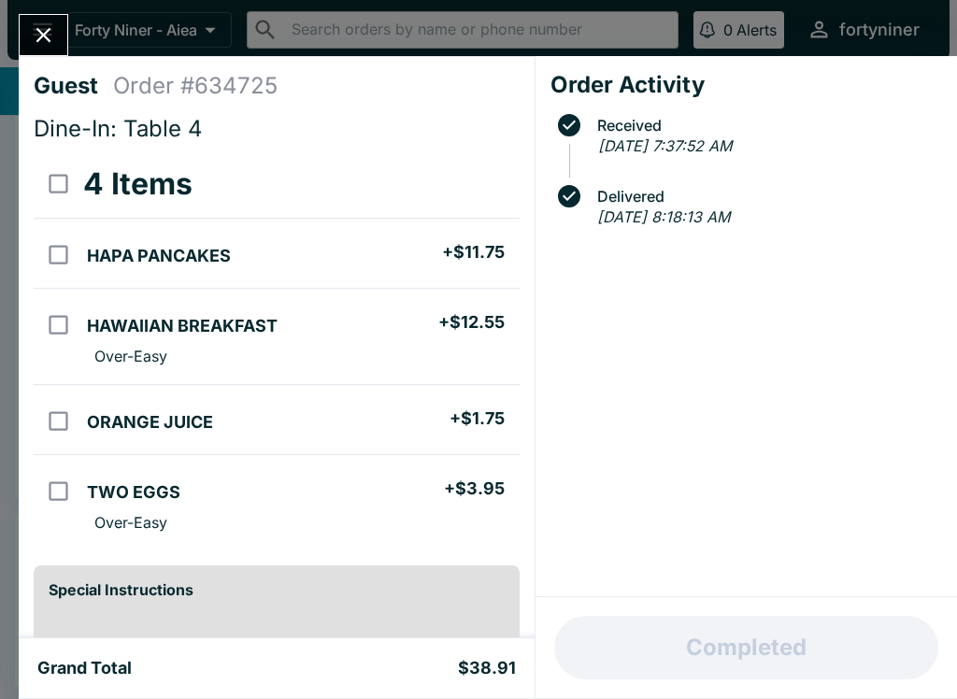
click at [45, 42] on icon "Close" at bounding box center [43, 34] width 25 height 25
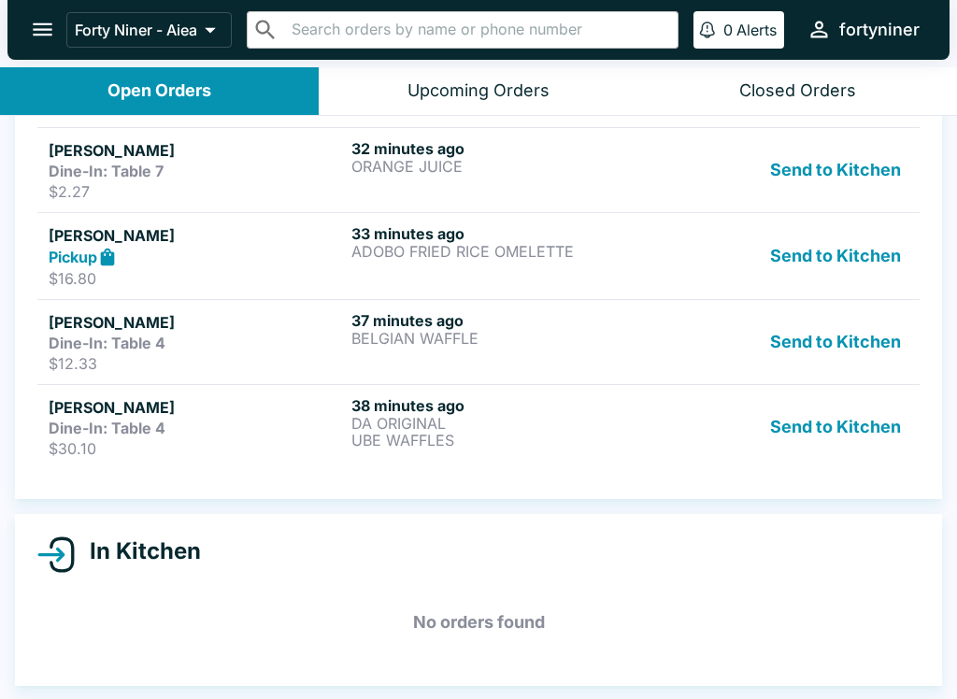
click at [613, 254] on p "ADOBO FRIED RICE OMELETTE" at bounding box center [498, 251] width 295 height 17
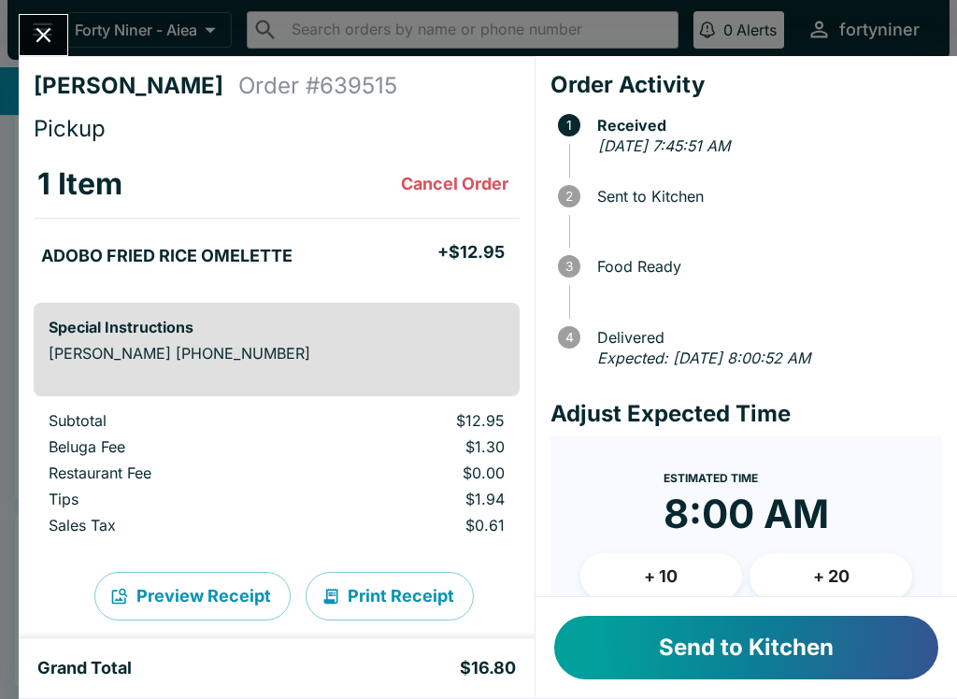
click at [648, 642] on button "Send to Kitchen" at bounding box center [746, 648] width 384 height 64
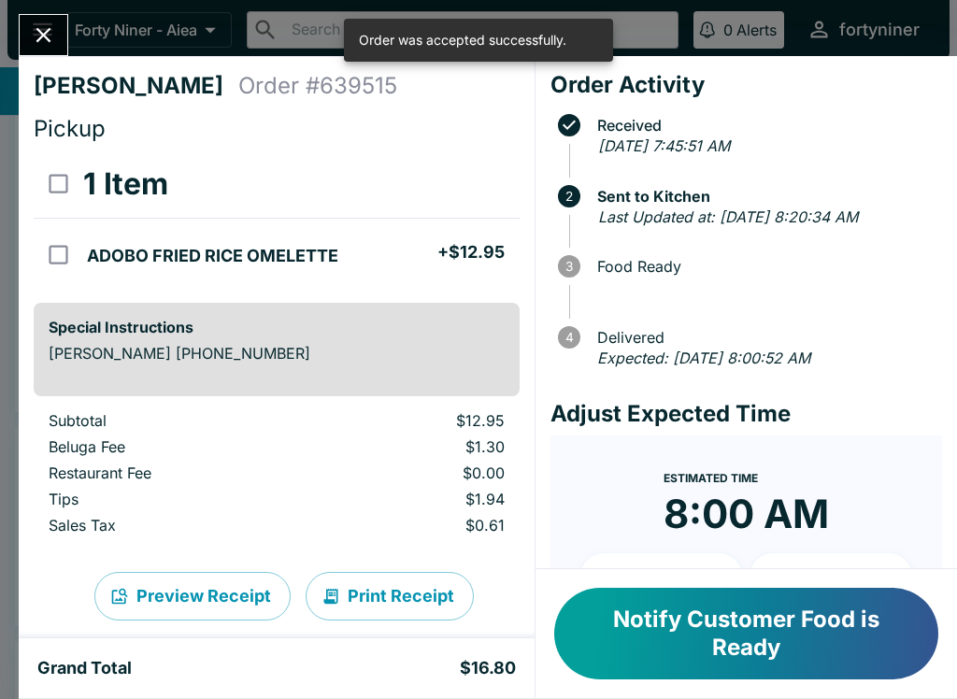
click at [25, 12] on div "[PERSON_NAME] Order # 639515 Pickup 1 Item ADOBO FRIED RICE OMELETTE + $12.95 S…" at bounding box center [478, 349] width 957 height 699
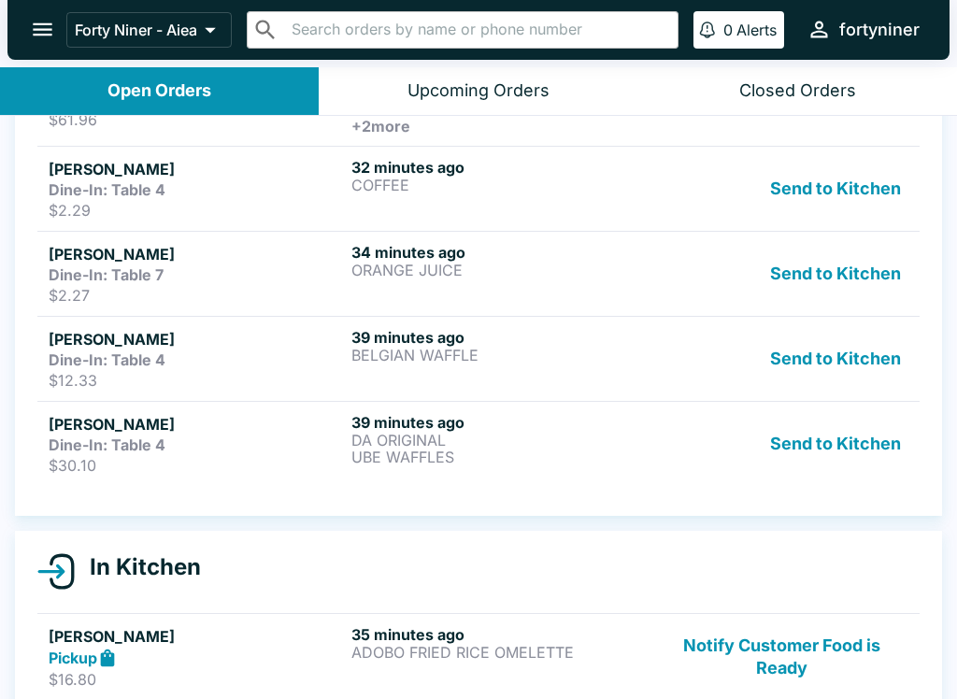
scroll to position [151, 0]
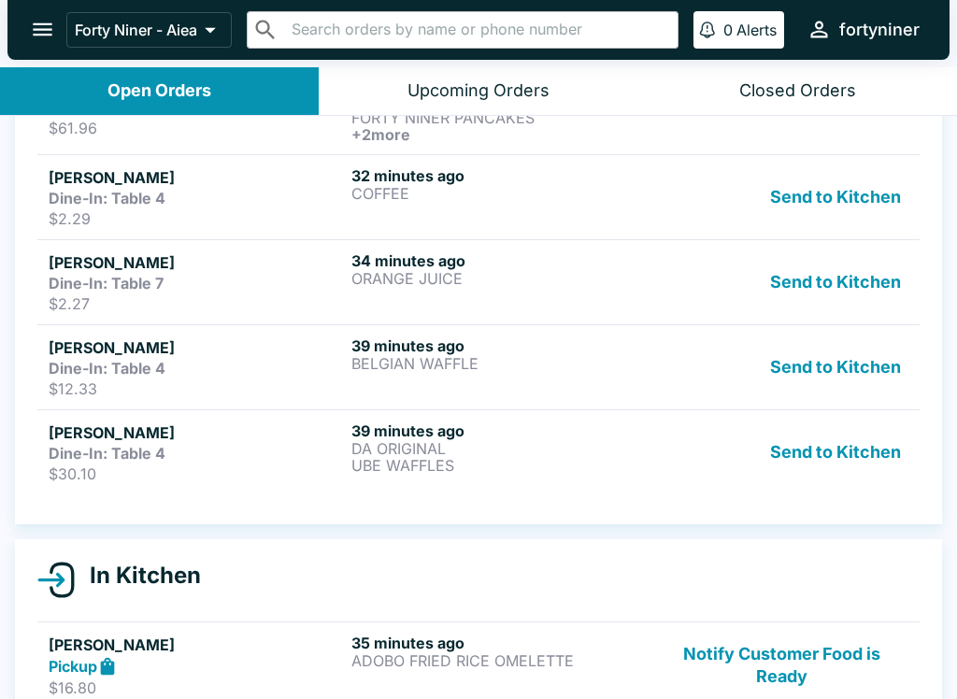
click at [569, 465] on p "UBE WAFFLES" at bounding box center [498, 465] width 295 height 17
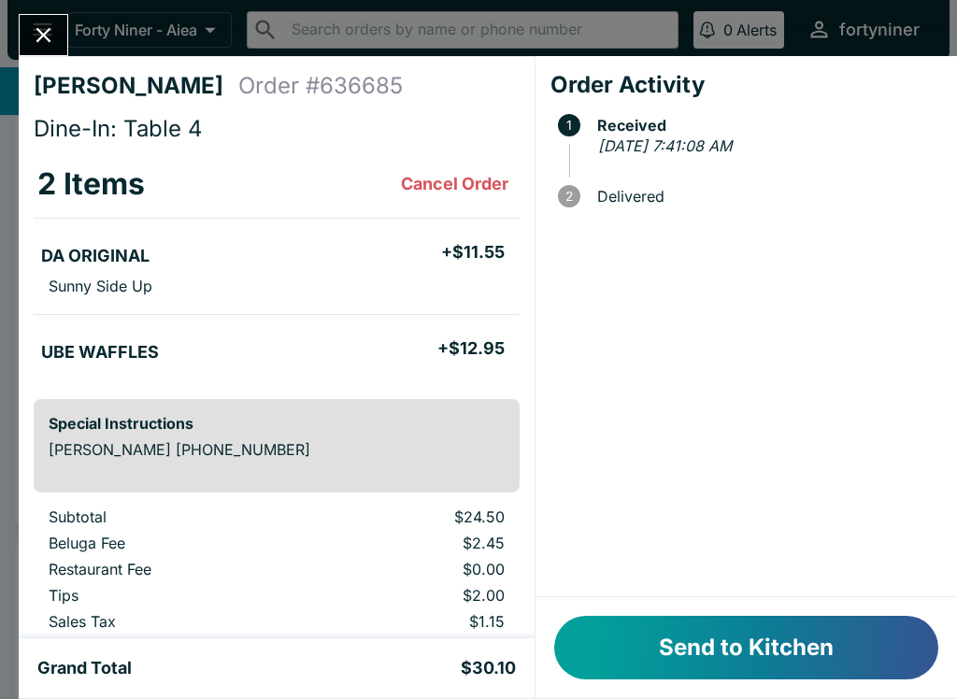
click at [667, 643] on button "Send to Kitchen" at bounding box center [746, 648] width 384 height 64
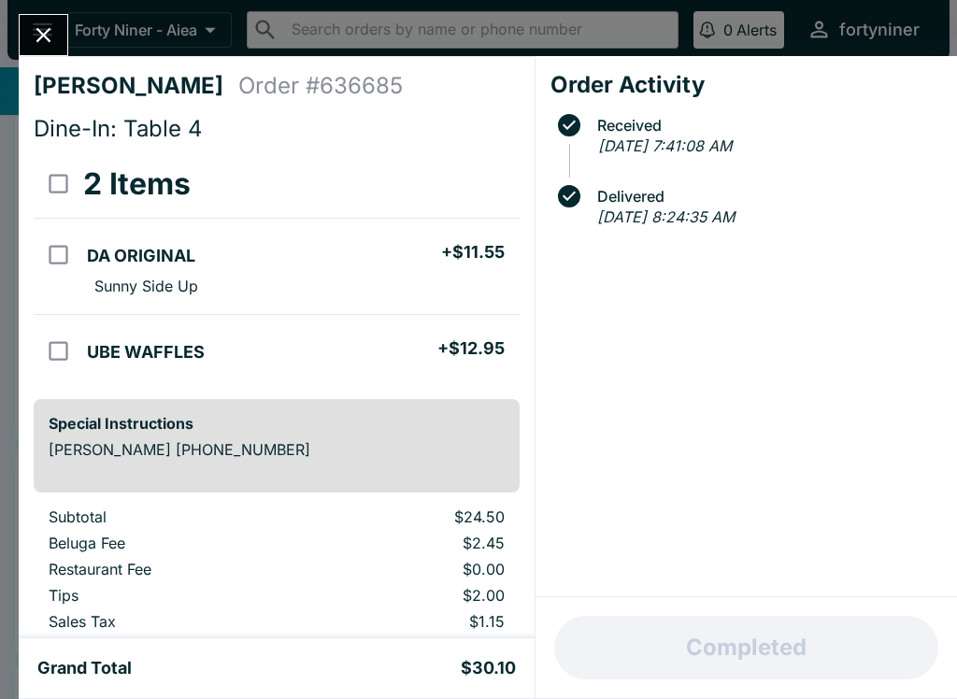
click at [50, 50] on button "Close" at bounding box center [44, 35] width 48 height 40
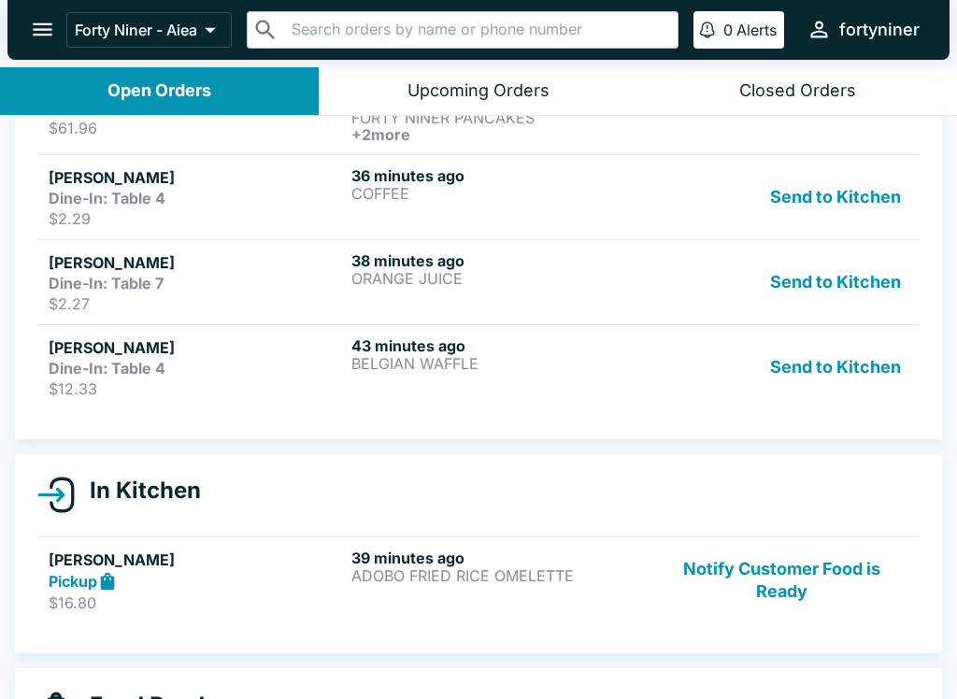
click at [660, 368] on div "Send to Kitchen" at bounding box center [781, 368] width 253 height 62
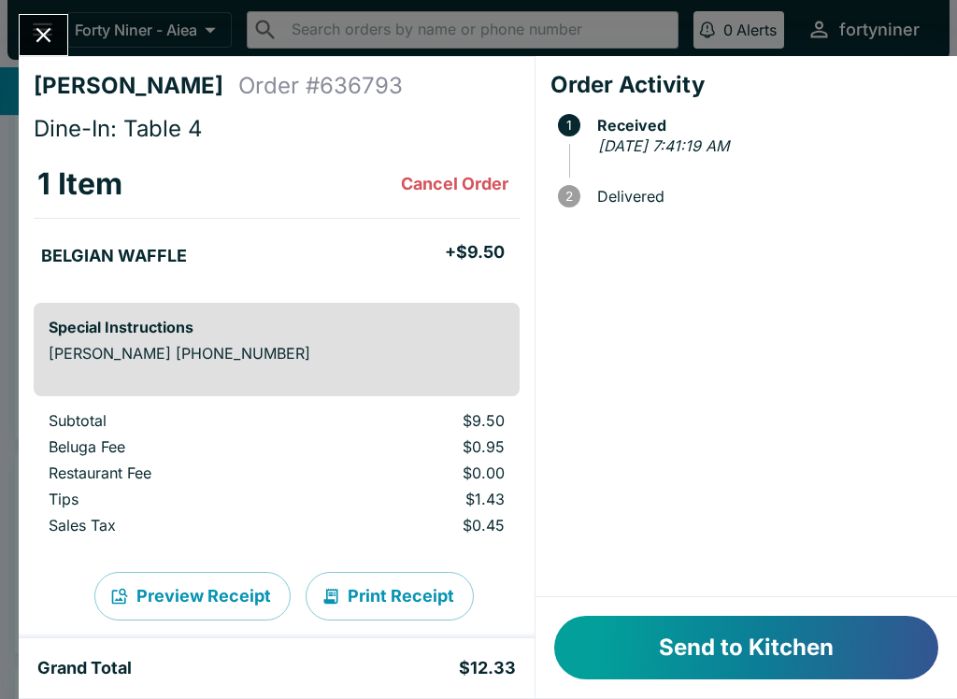
click at [688, 627] on button "Send to Kitchen" at bounding box center [746, 648] width 384 height 64
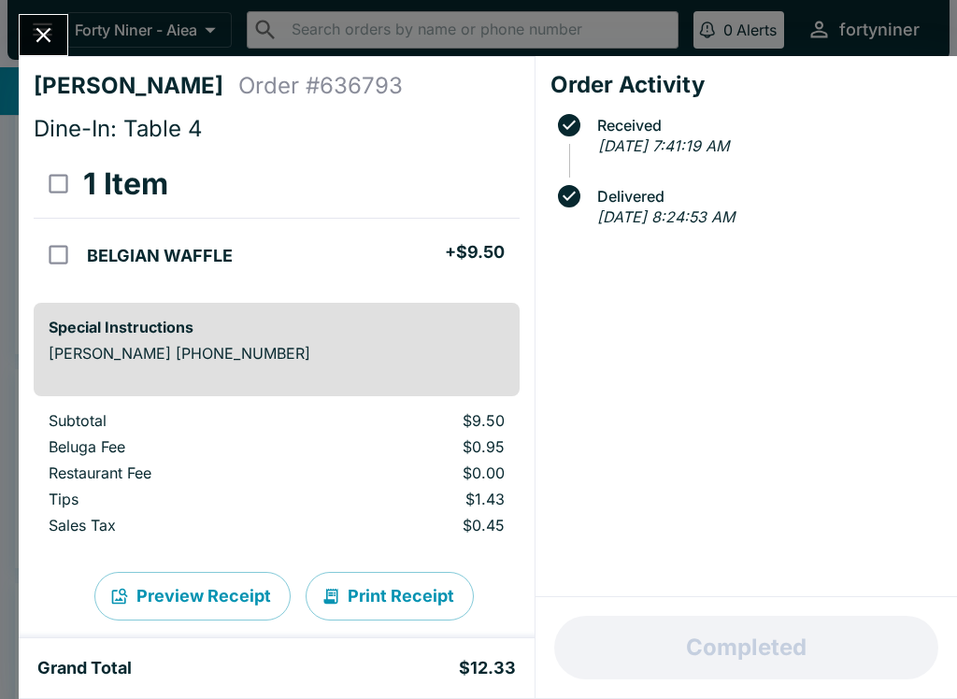
click at [37, 4] on div "[PERSON_NAME] Order # 636793 Dine-In: Table 4 1 Item BELGIAN WAFFLE + $9.50 Spe…" at bounding box center [478, 349] width 957 height 699
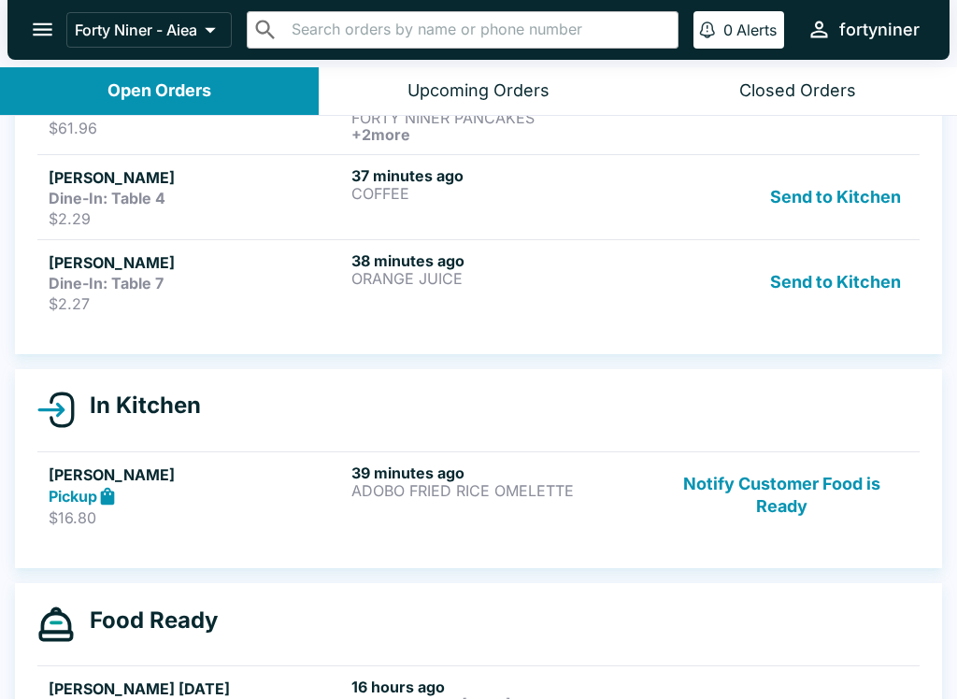
click at [233, 298] on p "$2.27" at bounding box center [196, 303] width 295 height 19
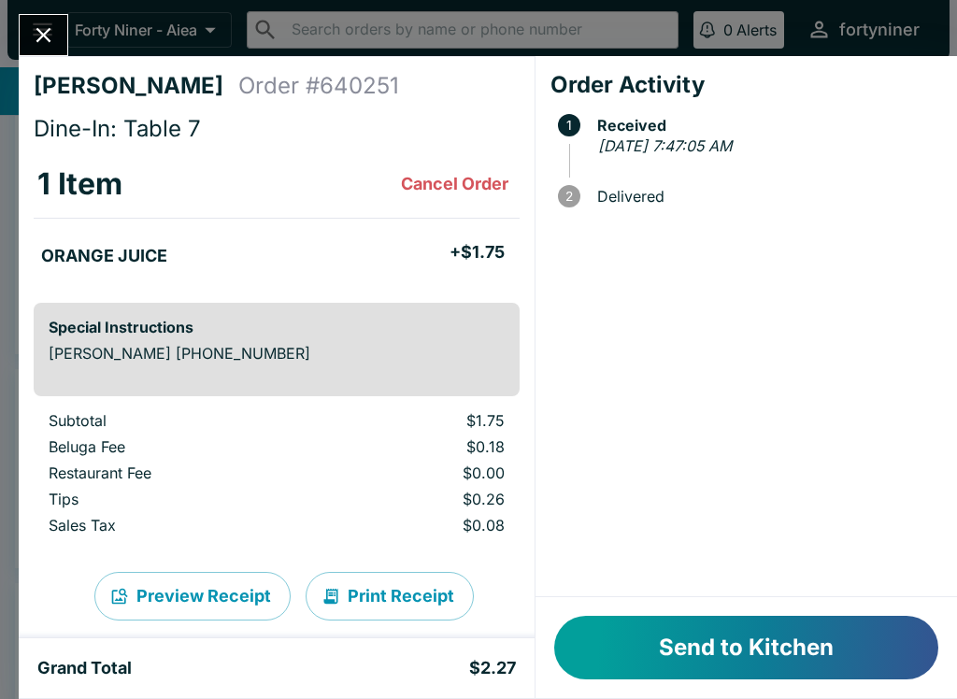
click at [685, 653] on button "Send to Kitchen" at bounding box center [746, 648] width 384 height 64
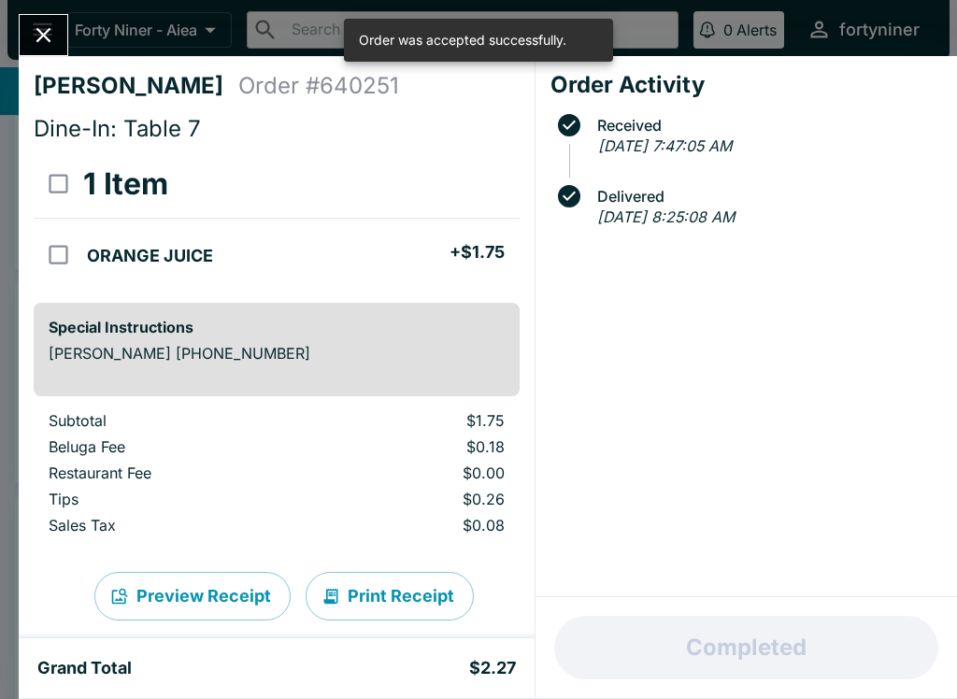
click at [42, 29] on icon "Close" at bounding box center [43, 34] width 25 height 25
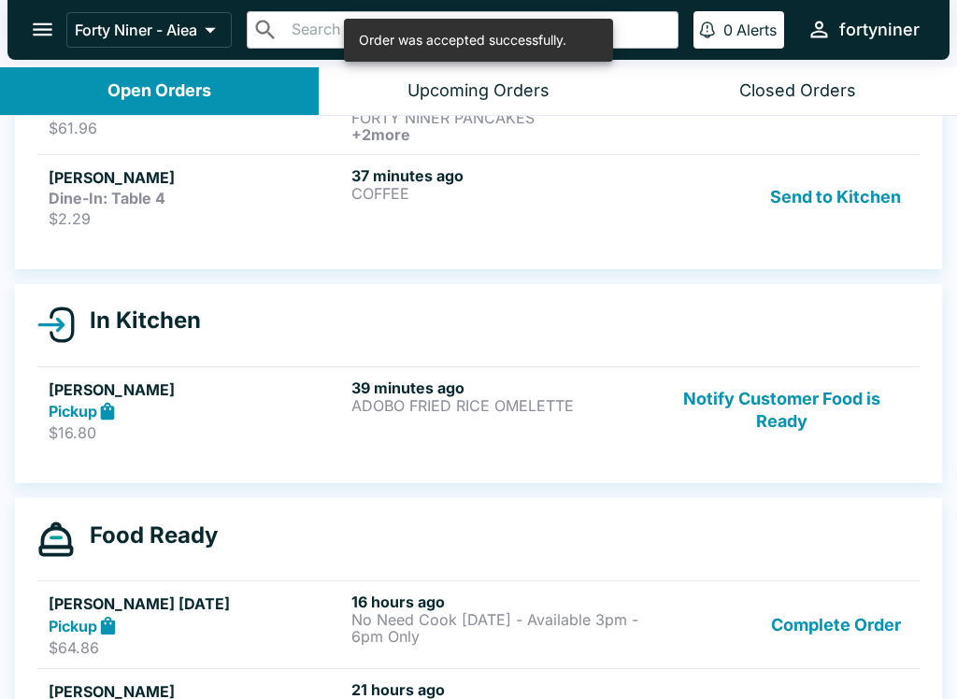
click at [563, 218] on div "37 minutes ago COFFEE" at bounding box center [498, 197] width 295 height 62
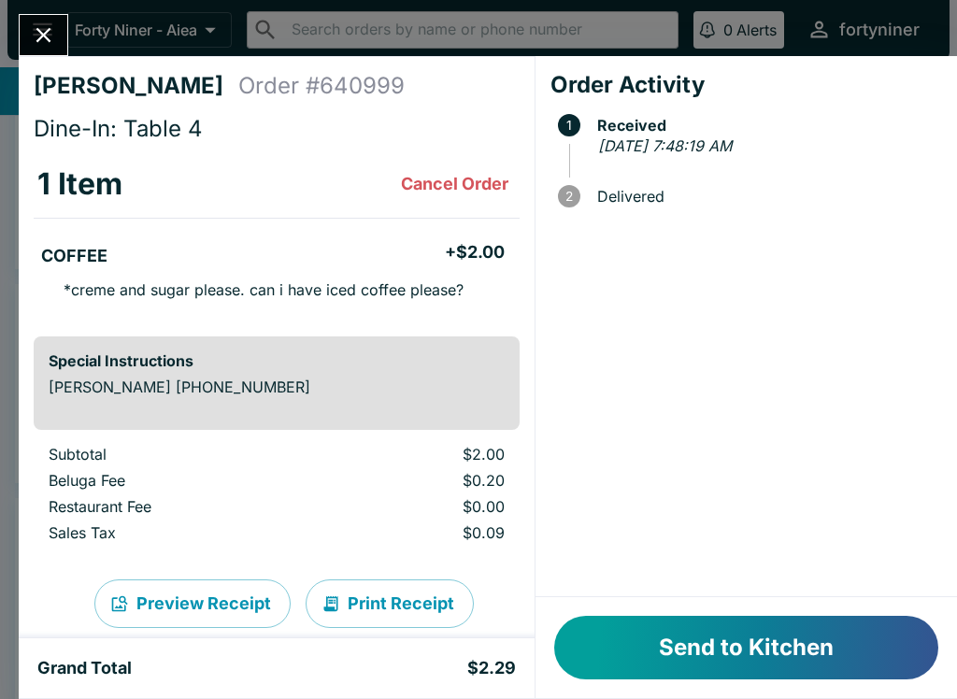
click at [704, 649] on button "Send to Kitchen" at bounding box center [746, 648] width 384 height 64
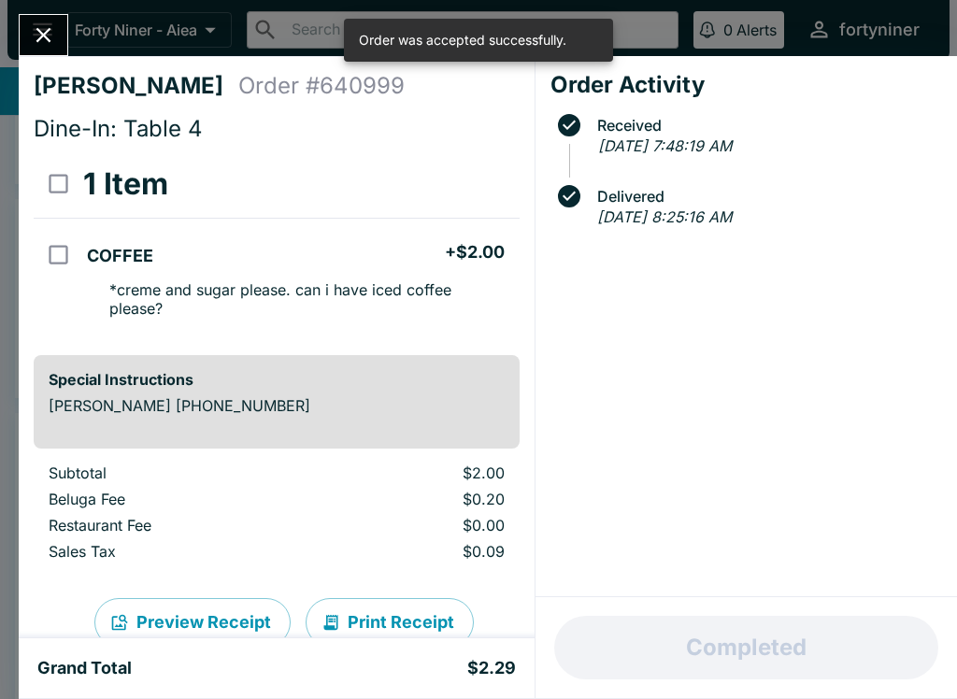
click at [48, 40] on icon "Close" at bounding box center [43, 35] width 15 height 15
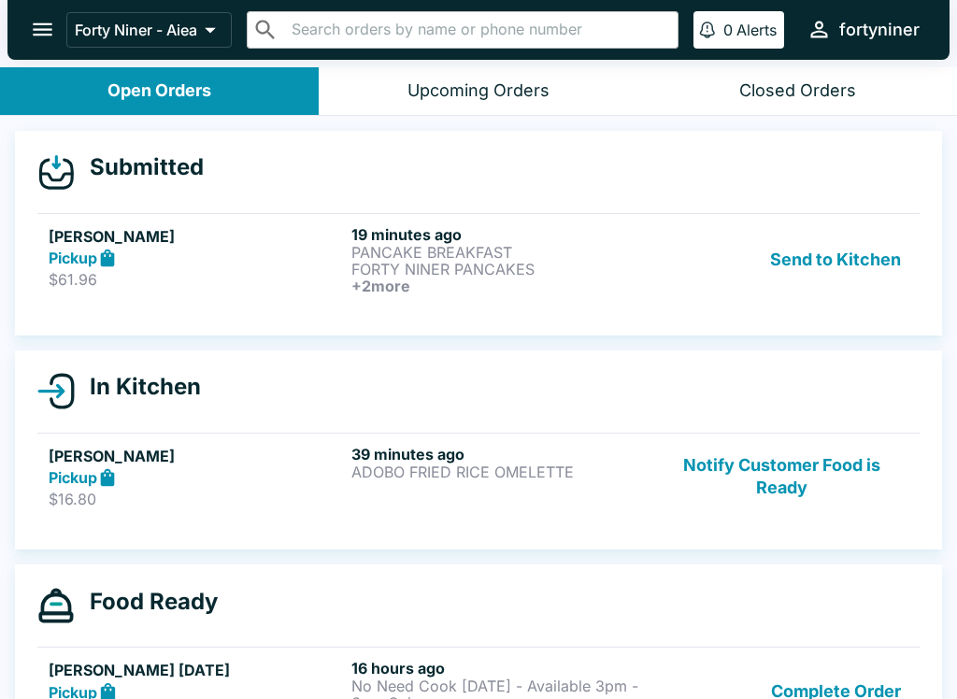
click at [185, 268] on div "[PERSON_NAME] Pickup $61.96" at bounding box center [196, 259] width 295 height 69
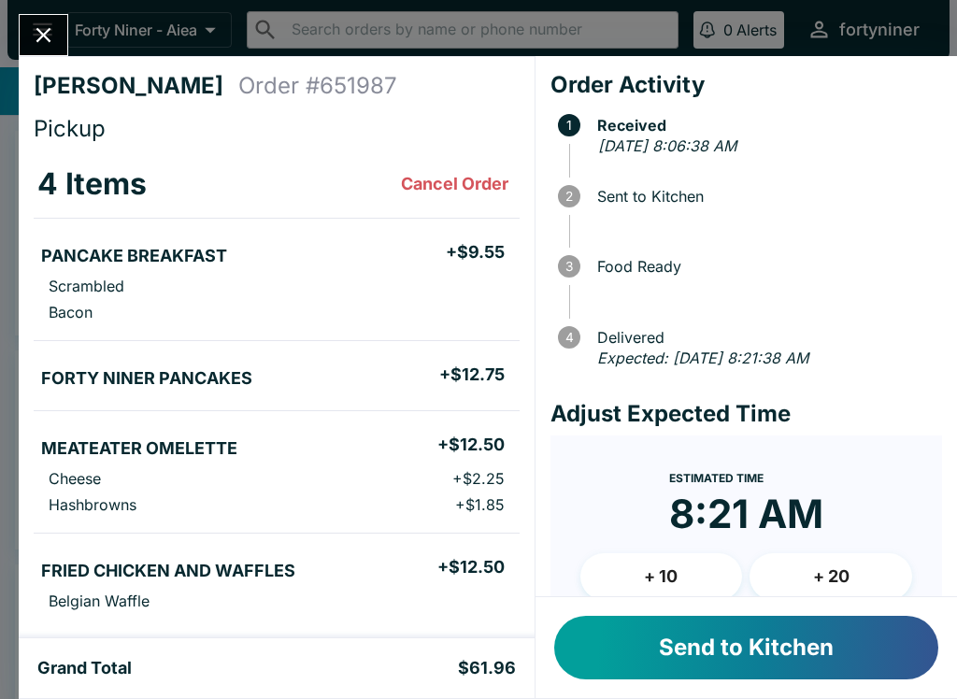
click at [700, 658] on button "Send to Kitchen" at bounding box center [746, 648] width 384 height 64
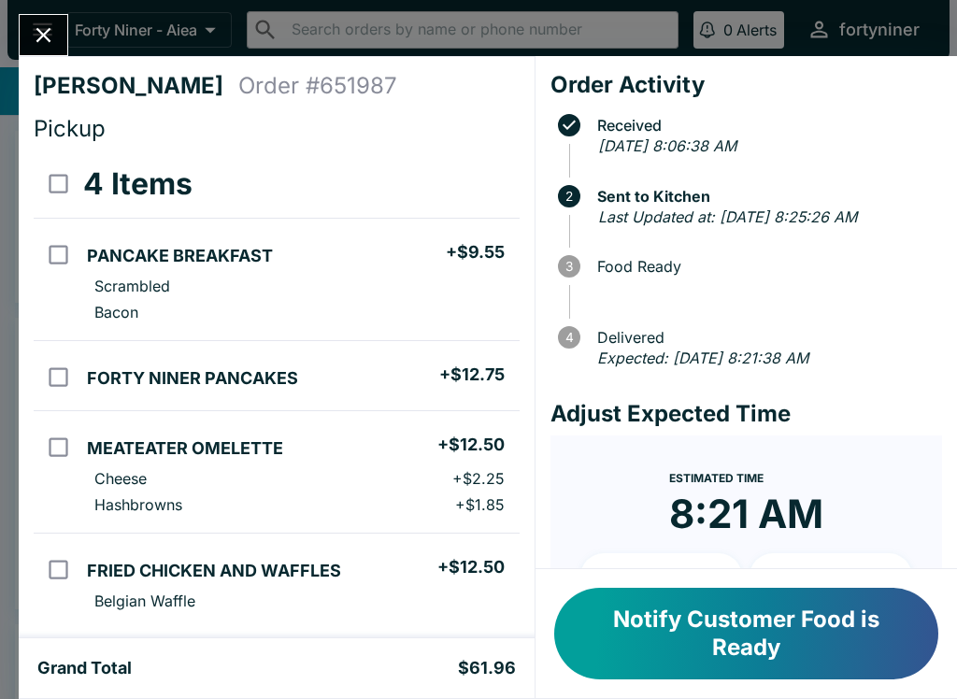
click at [41, 27] on icon "Close" at bounding box center [43, 34] width 25 height 25
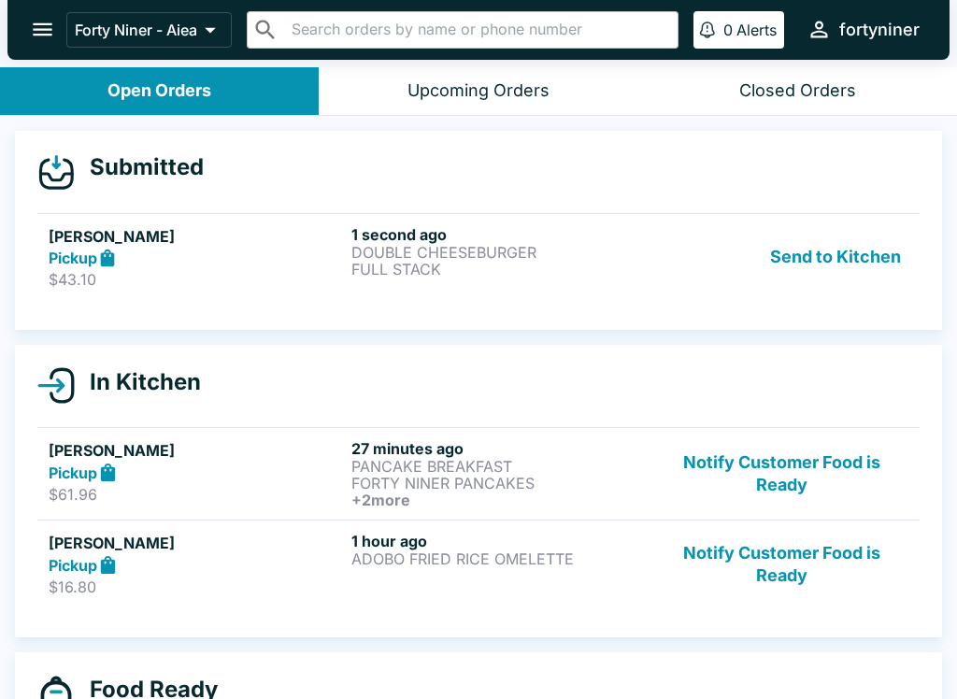
click at [256, 284] on p "$43.10" at bounding box center [196, 279] width 295 height 19
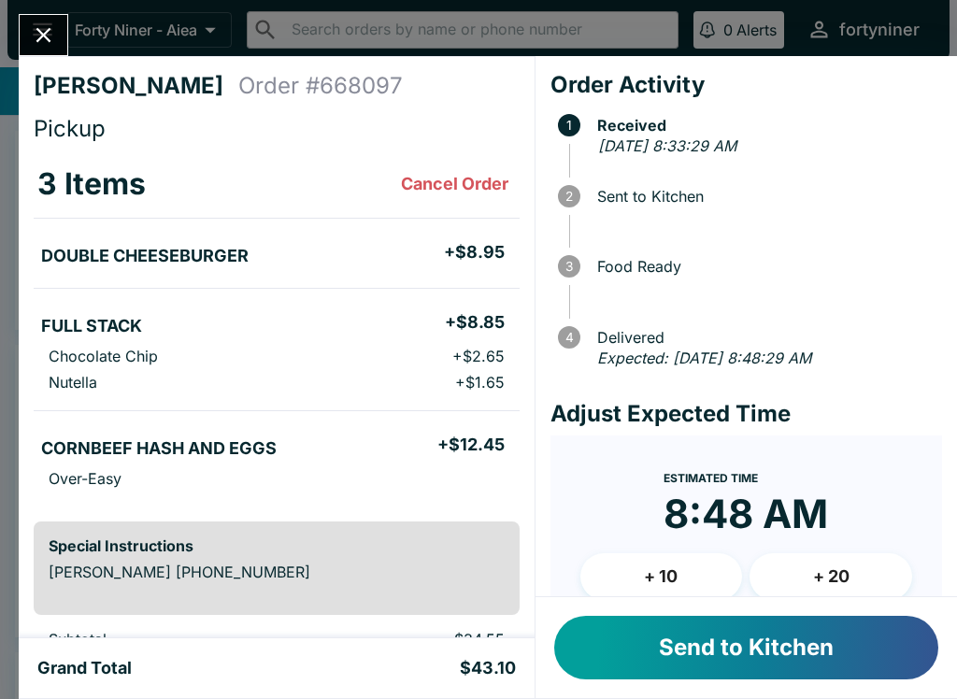
click at [757, 645] on button "Send to Kitchen" at bounding box center [746, 648] width 384 height 64
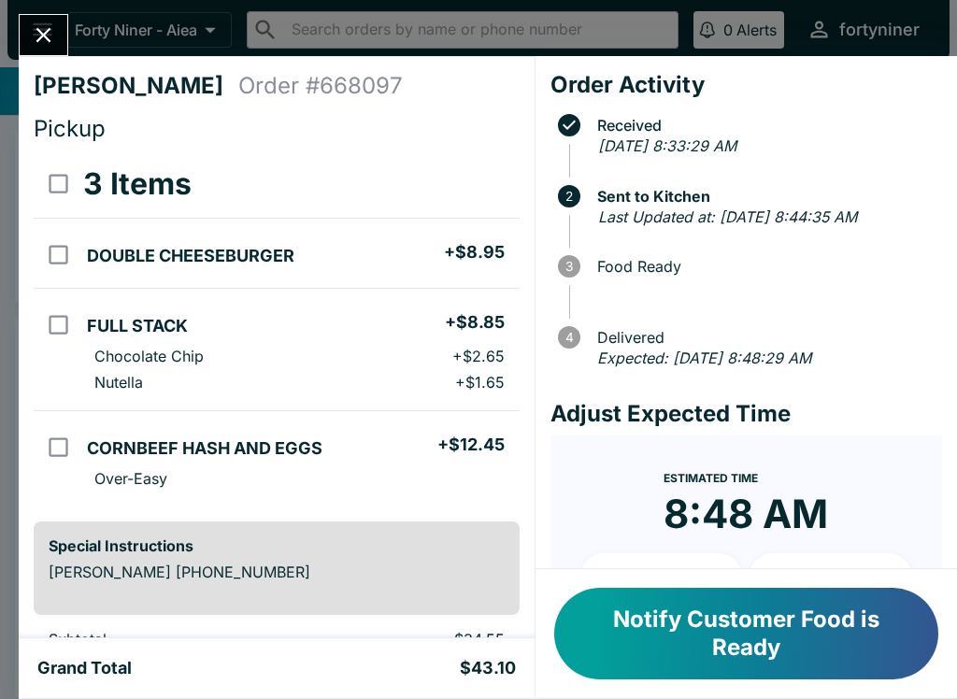
click at [42, 33] on icon "Close" at bounding box center [43, 35] width 15 height 15
